Goal: Task Accomplishment & Management: Use online tool/utility

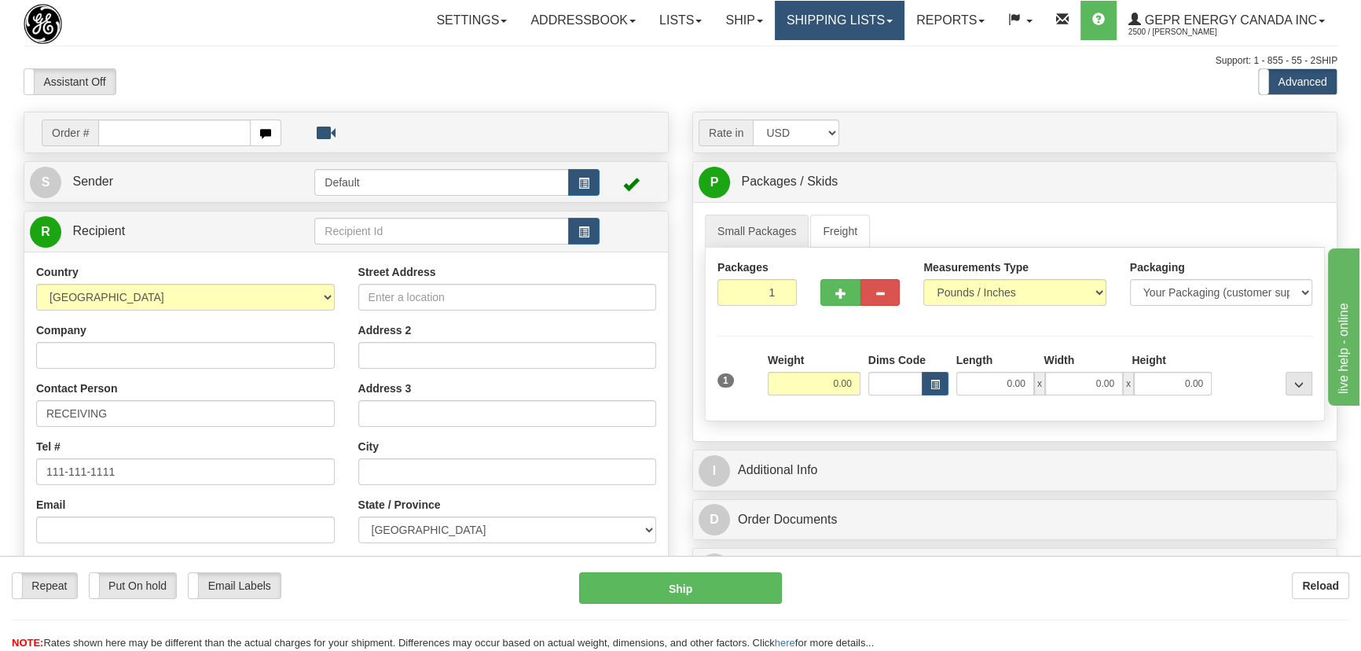
click at [832, 17] on link "Shipping lists" at bounding box center [840, 20] width 130 height 39
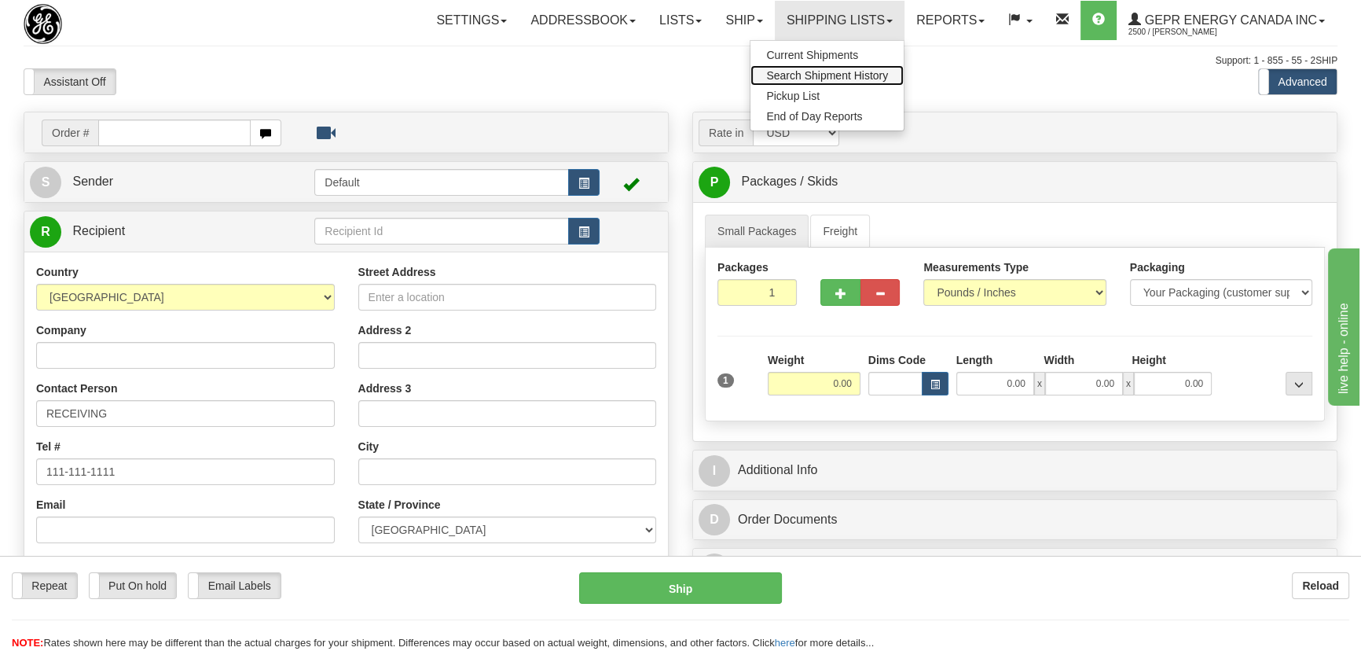
click at [817, 71] on span "Search Shipment History" at bounding box center [827, 75] width 122 height 13
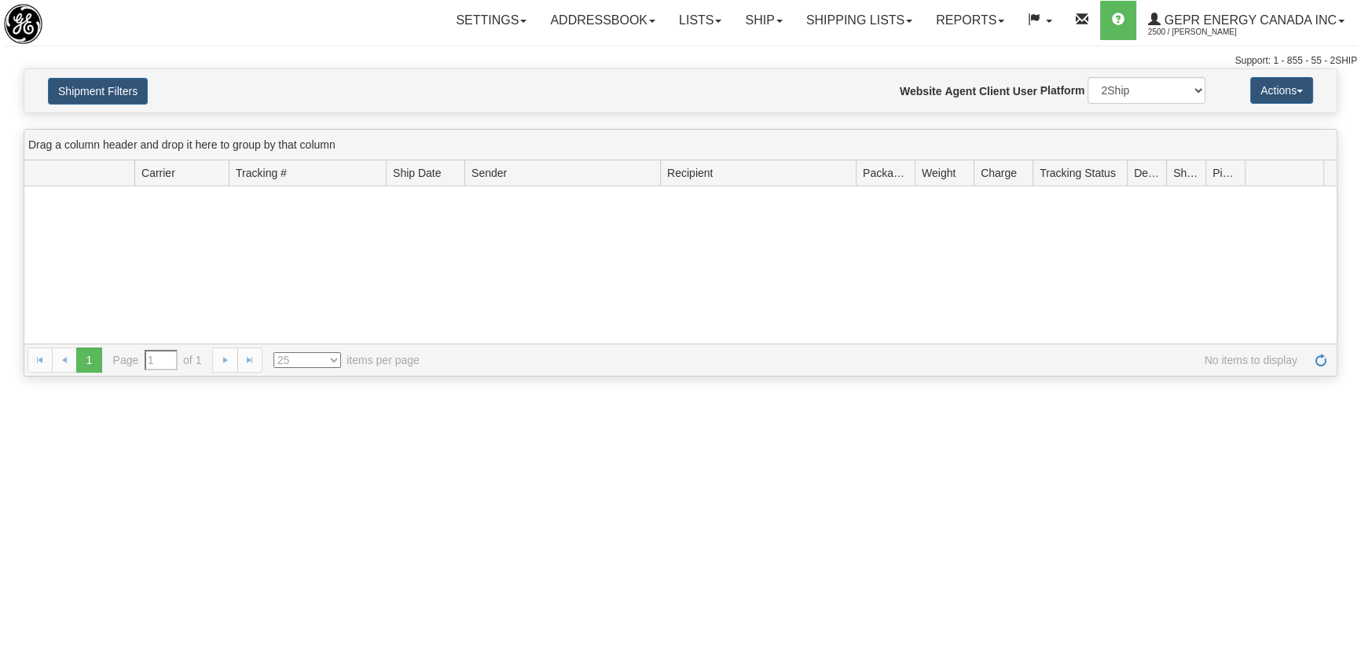
type input "From [DATE] To [DATE]"
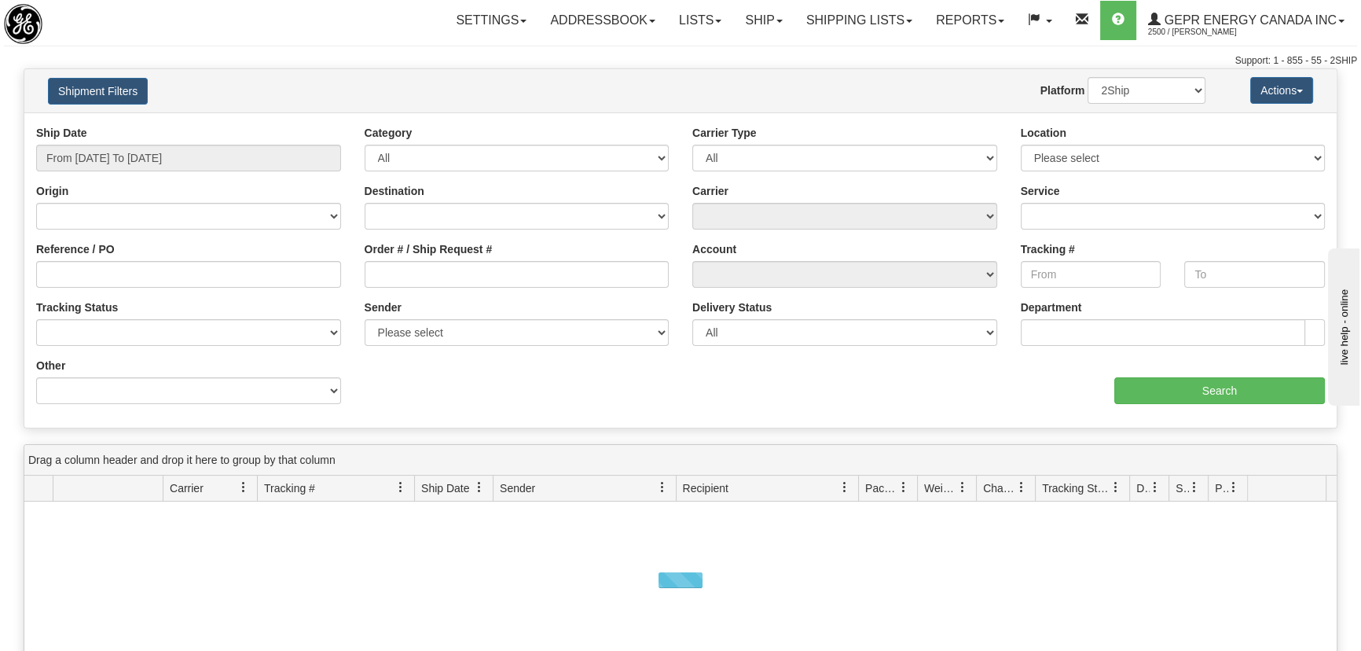
click at [180, 174] on div "Ship Date From [DATE] To [DATE]" at bounding box center [188, 154] width 329 height 58
type input "[DATE]"
click at [190, 162] on input "From 08/13/2025 To 08/14/2025" at bounding box center [188, 158] width 305 height 27
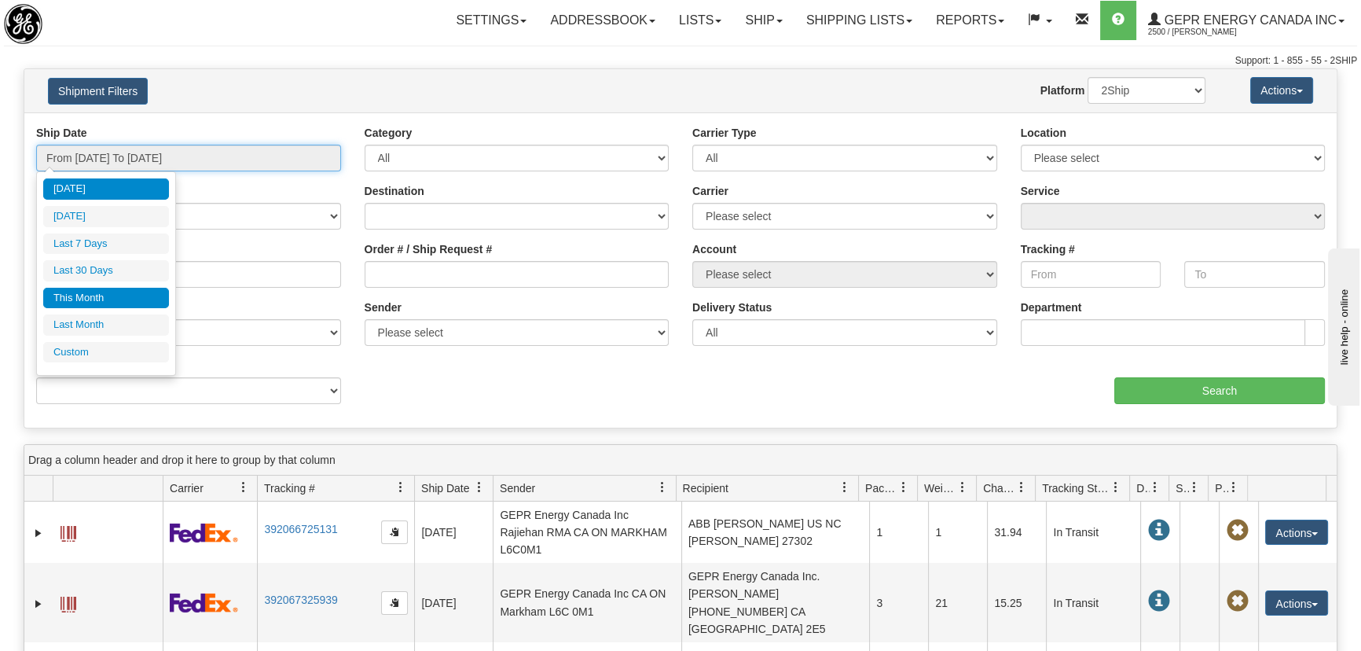
type input "08/13/2025"
type input "08/08/2025"
type input "[DATE]"
type input "08/01/2025"
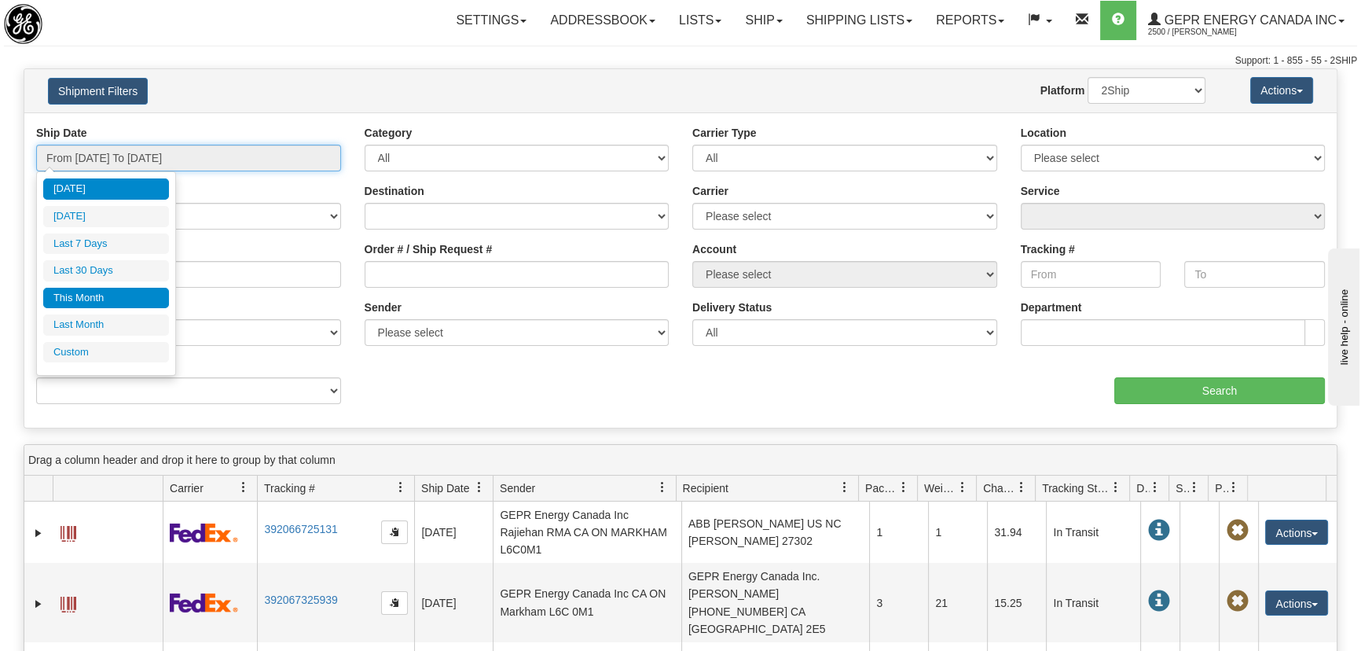
type input "08/31/2025"
type input "07/01/2025"
type input "07/31/2025"
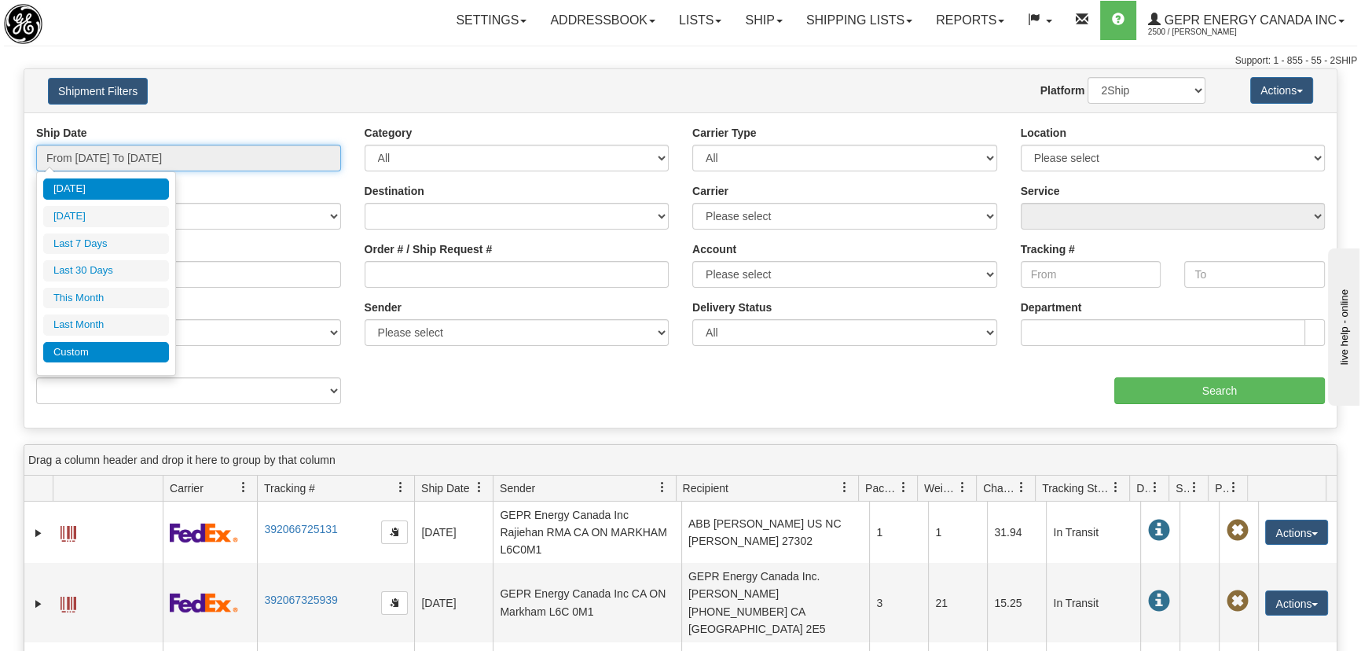
type input "[DATE]"
click at [122, 347] on li "Custom" at bounding box center [106, 352] width 126 height 21
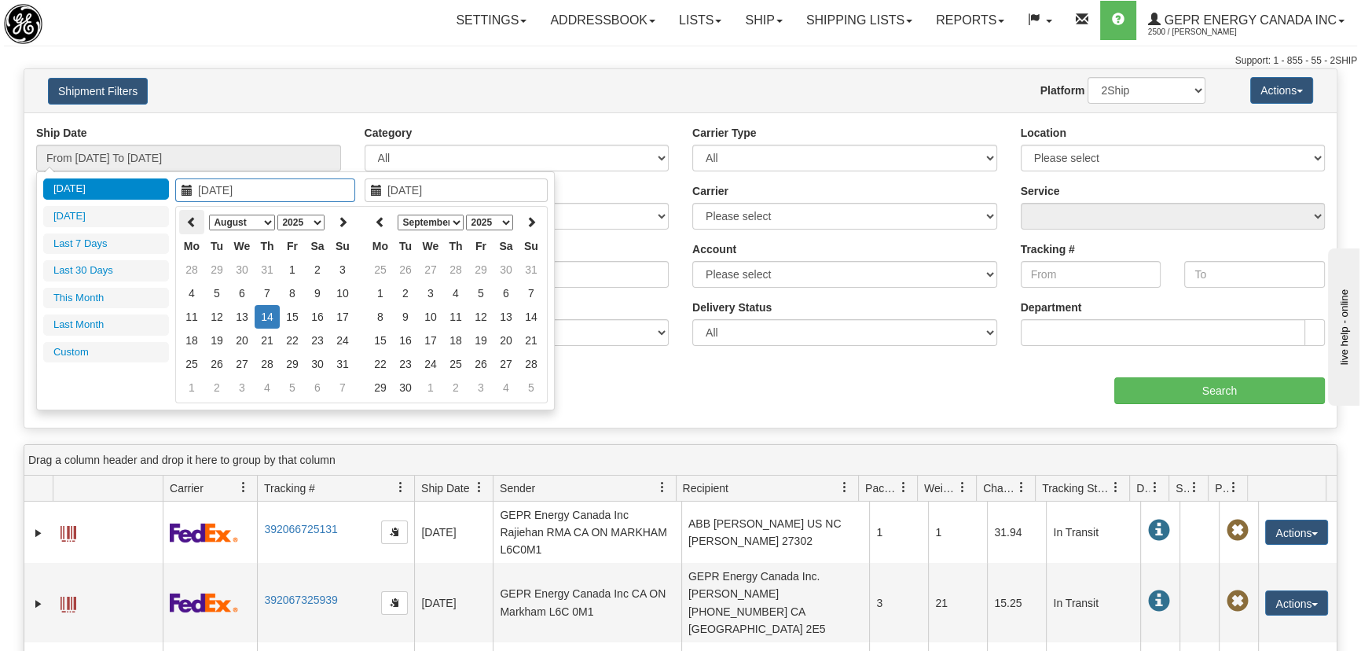
click at [196, 216] on icon at bounding box center [191, 221] width 11 height 11
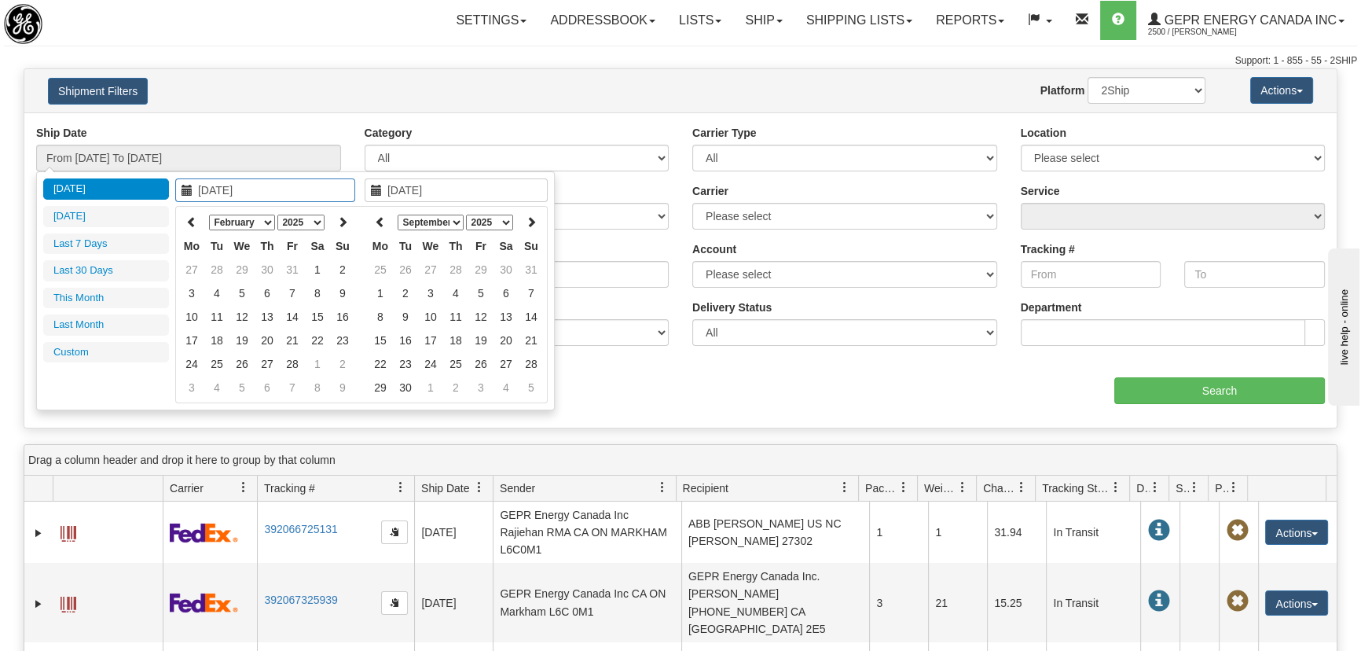
click at [196, 216] on icon at bounding box center [191, 221] width 11 height 11
type input "01/01/2025"
click at [248, 273] on td "1" at bounding box center [242, 270] width 25 height 24
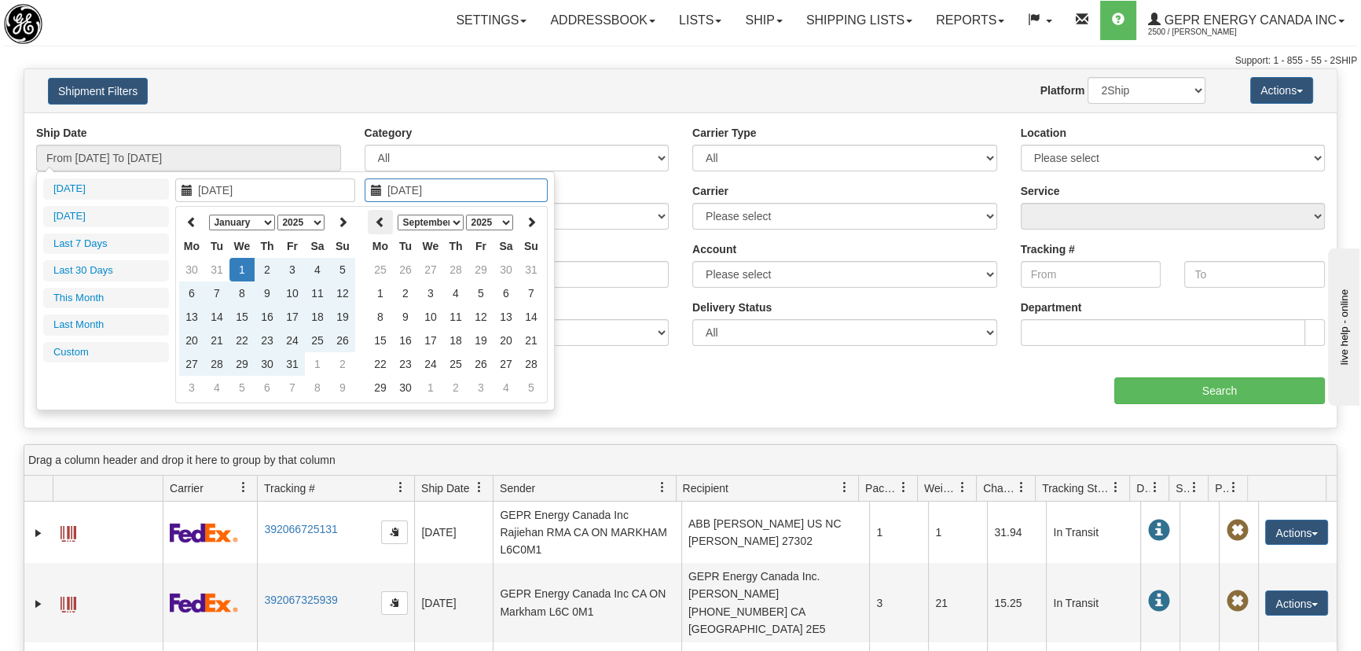
click at [382, 216] on icon at bounding box center [380, 221] width 11 height 11
type input "08/13/2025"
click at [431, 314] on td "13" at bounding box center [430, 317] width 25 height 24
type input "From 01/01/2025 To 08/13/2025"
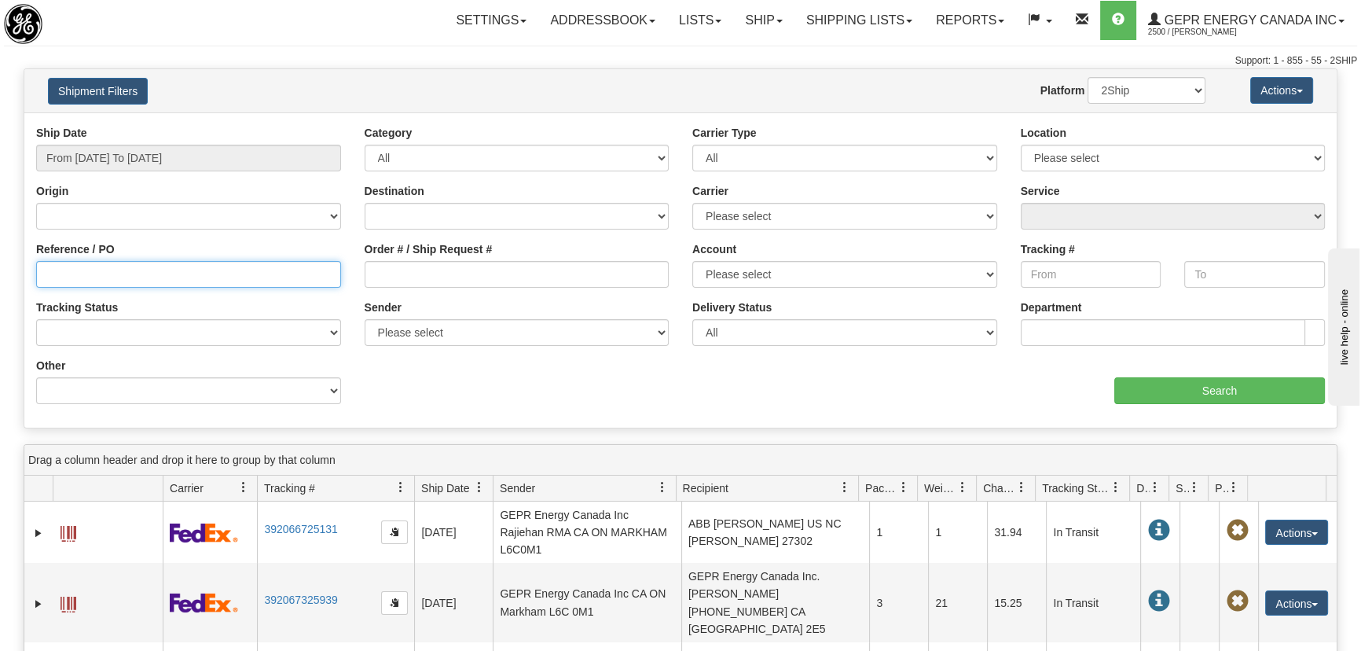
click at [233, 266] on input "Reference / PO" at bounding box center [188, 274] width 305 height 27
paste input "5399000197"
type input "5399000197"
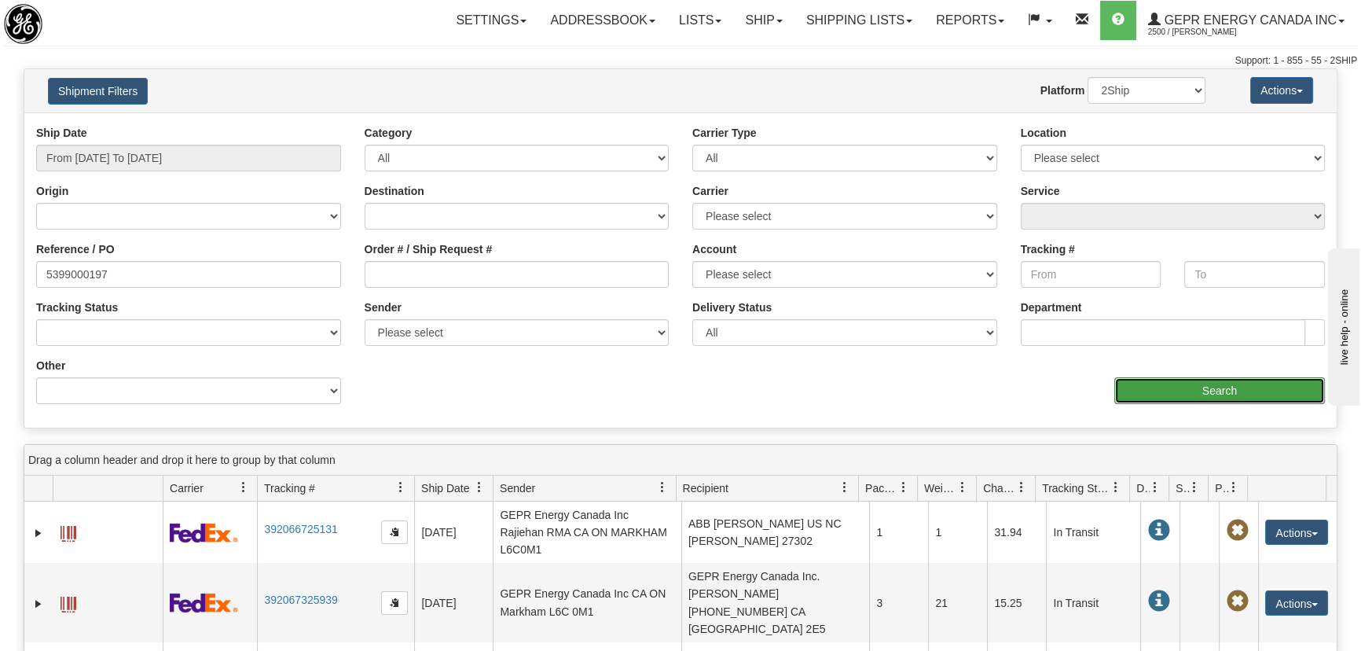
click at [1211, 385] on input "Search" at bounding box center [1220, 390] width 211 height 27
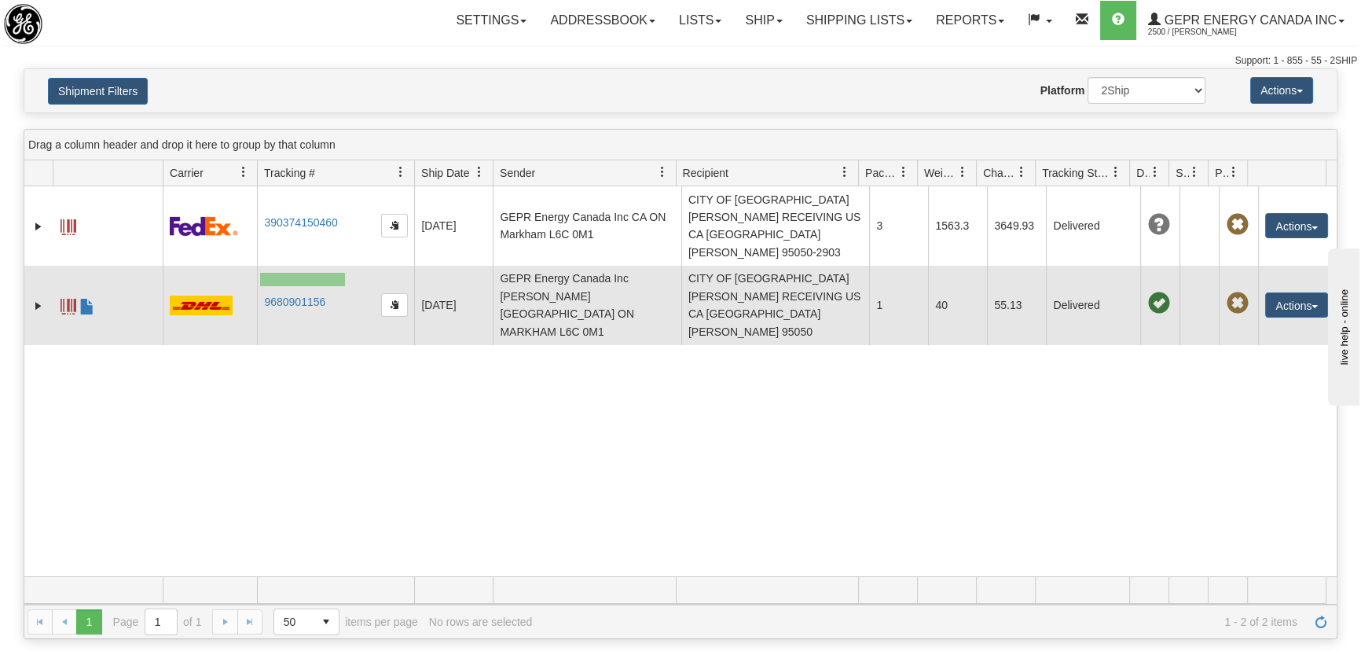
drag, startPoint x: 345, startPoint y: 272, endPoint x: 260, endPoint y: 286, distance: 86.1
click at [260, 286] on td "9680901156" at bounding box center [335, 305] width 157 height 79
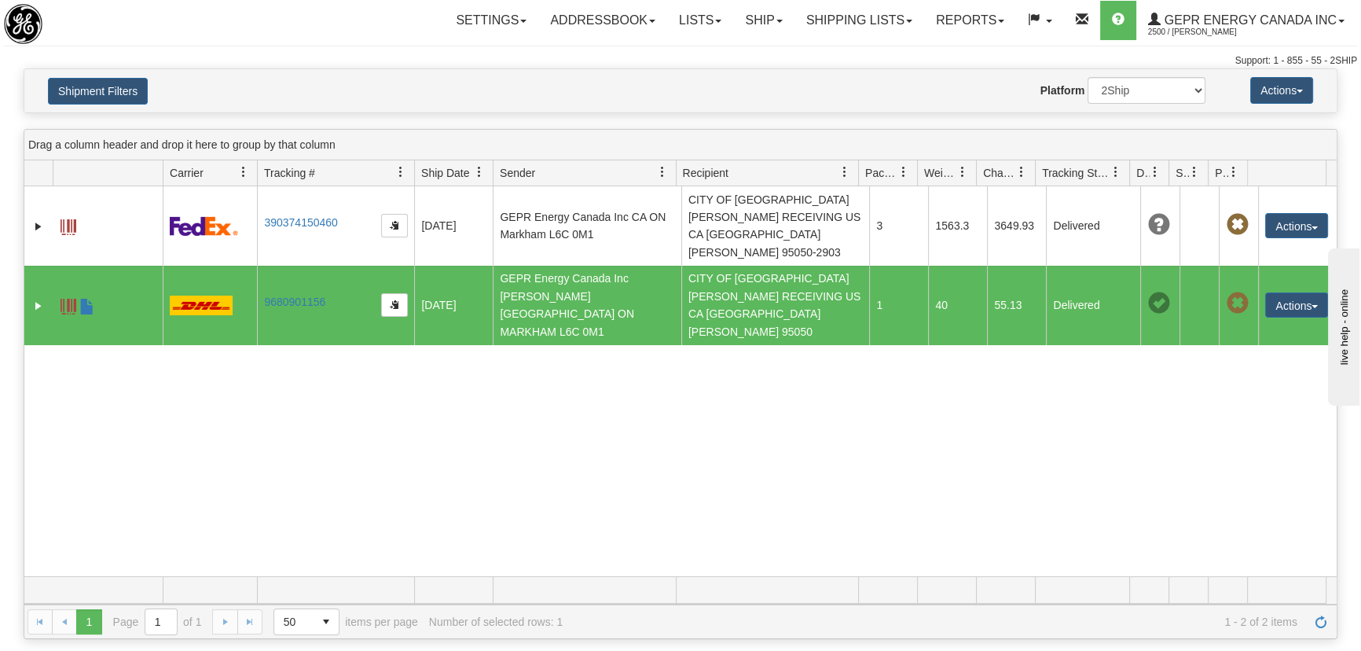
click at [342, 340] on div "31186170 2500 390374150460 06/25/2025 06/25/2025 01:59:46 PM GEPR Energy Canada…" at bounding box center [680, 381] width 1313 height 390
click at [303, 296] on link "9680901156" at bounding box center [294, 302] width 61 height 13
click at [1297, 292] on button "Actions" at bounding box center [1297, 304] width 63 height 25
click at [1247, 324] on link "Repeat" at bounding box center [1265, 334] width 126 height 20
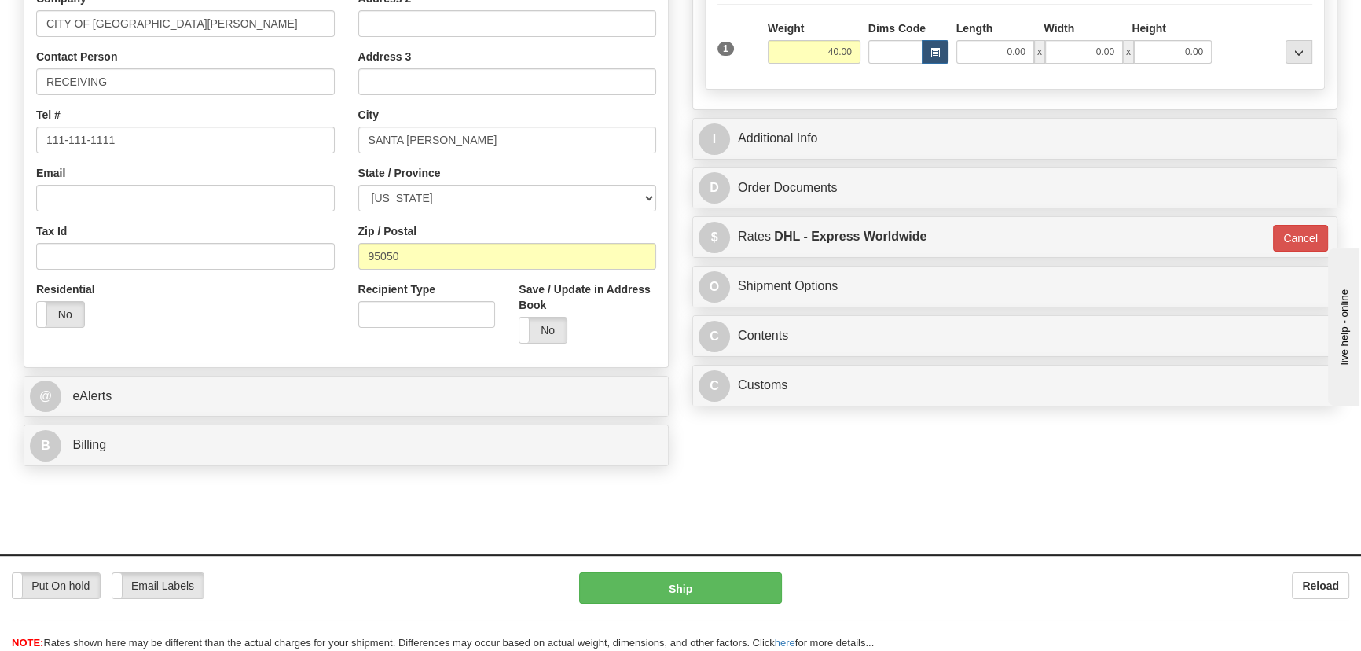
scroll to position [428, 0]
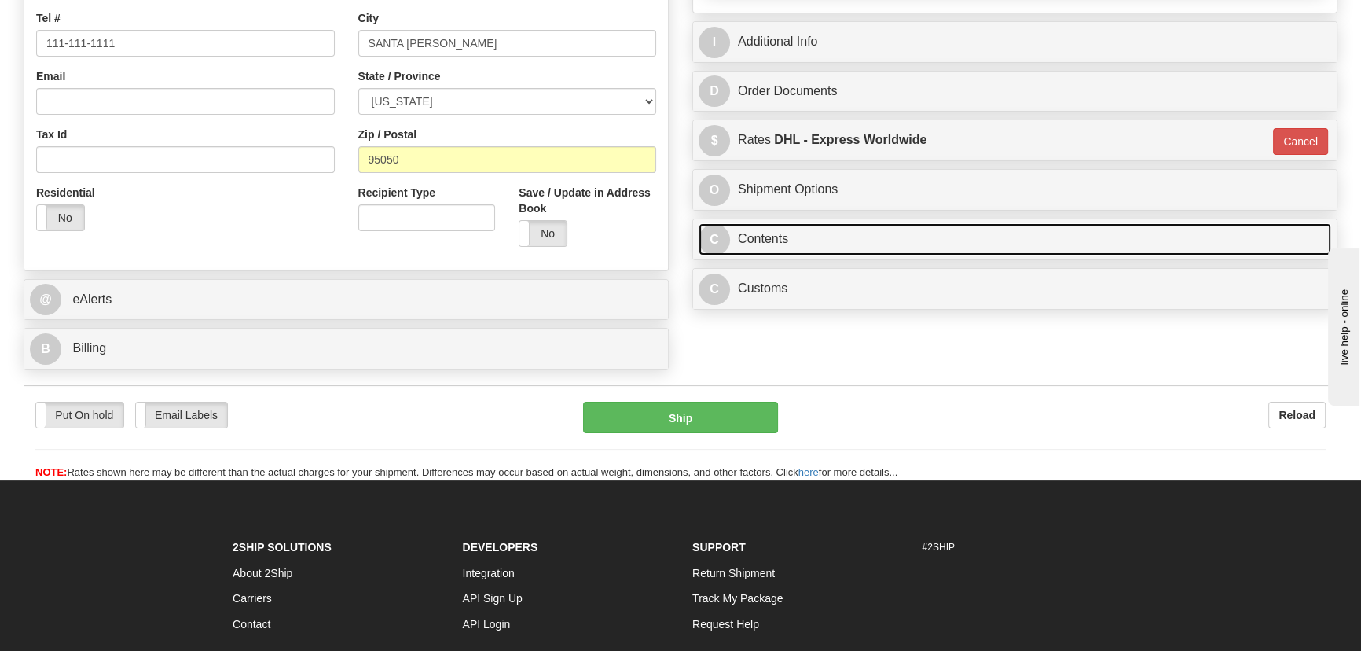
click at [912, 238] on link "C Contents" at bounding box center [1015, 239] width 633 height 32
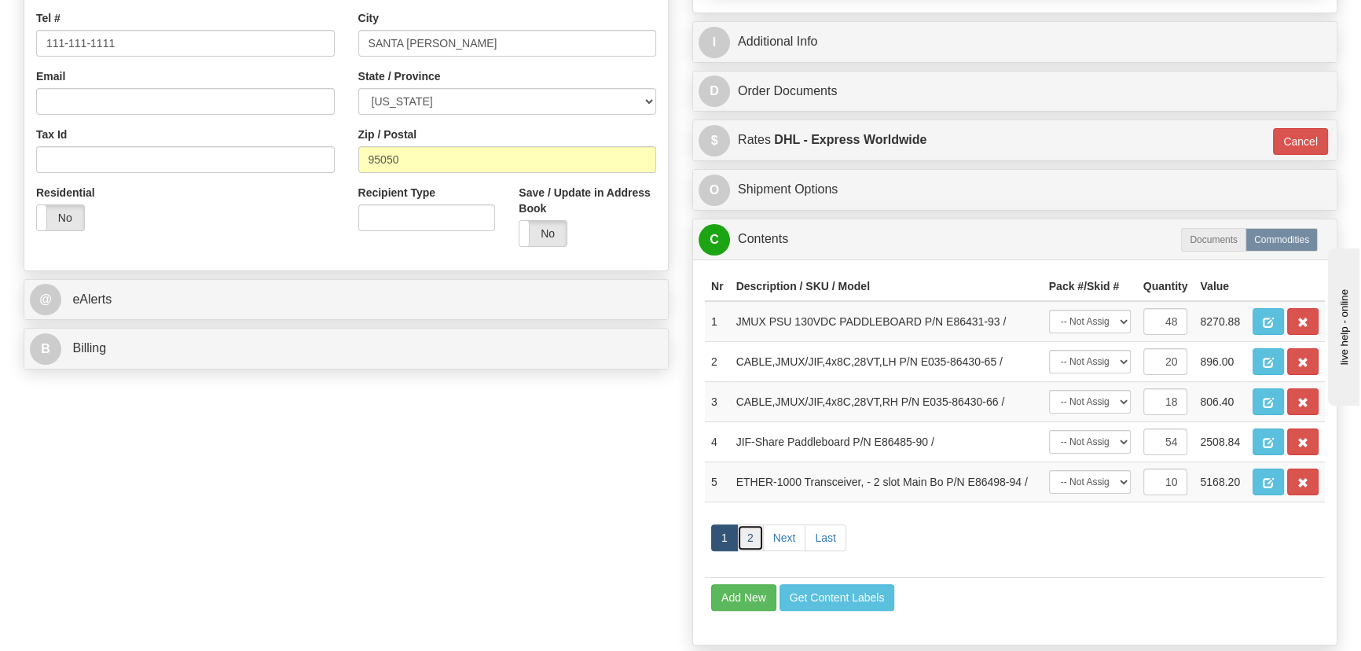
click at [752, 540] on link "2" at bounding box center [750, 537] width 27 height 27
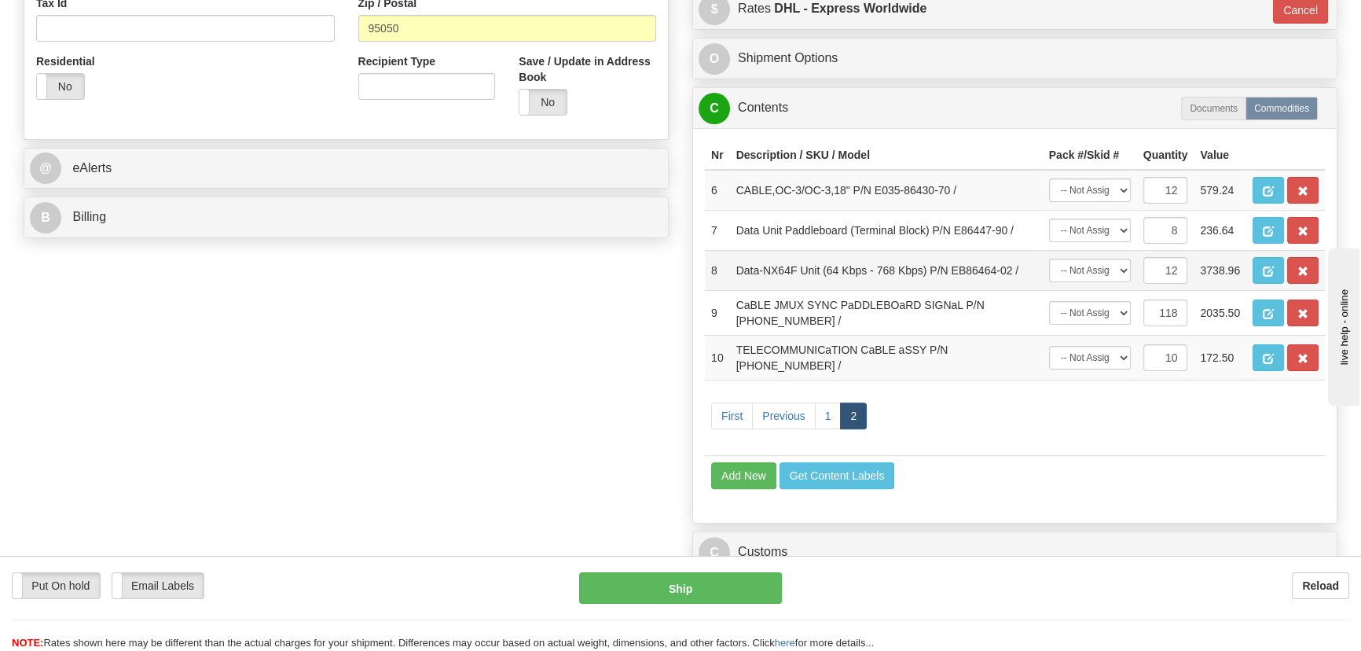
scroll to position [571, 0]
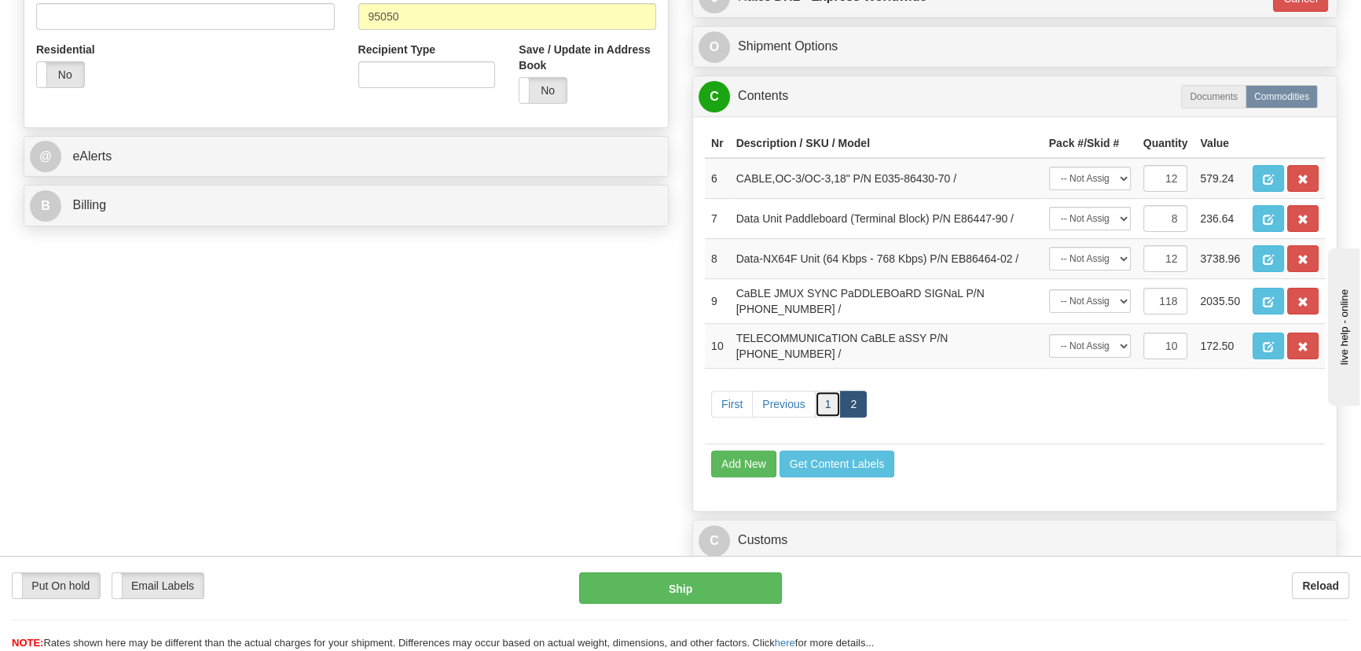
click at [821, 406] on link "1" at bounding box center [828, 404] width 27 height 27
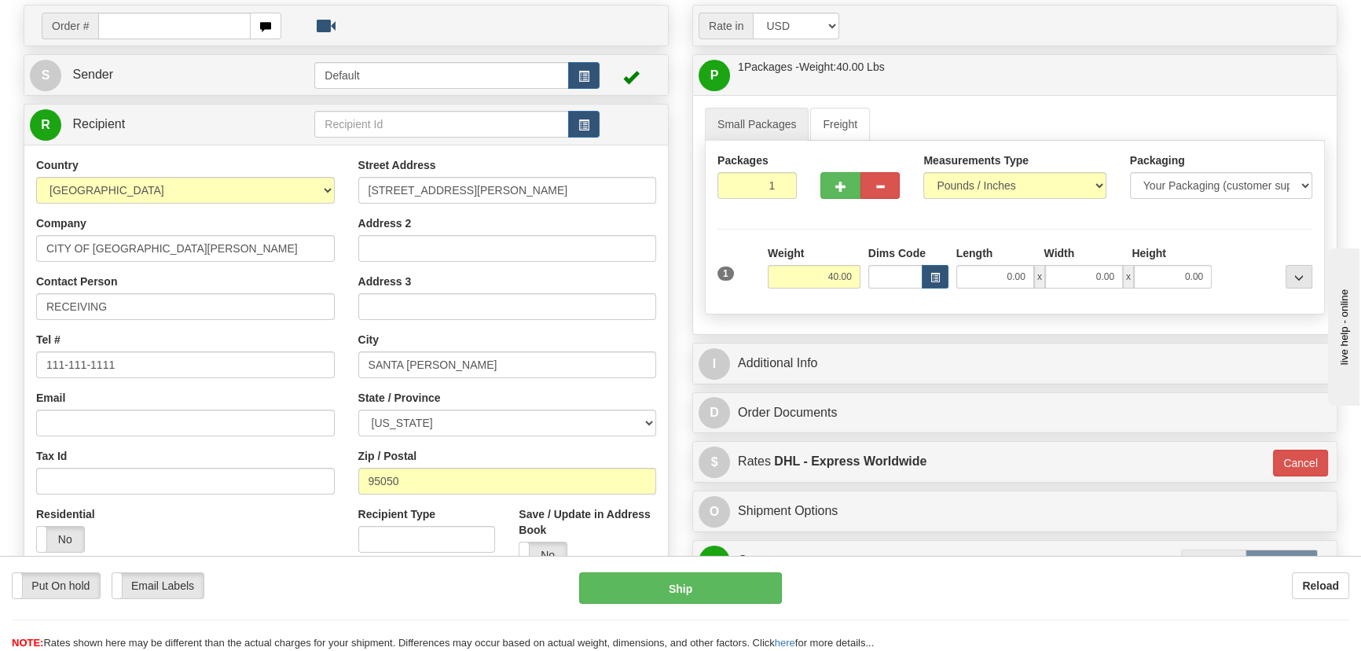
scroll to position [0, 0]
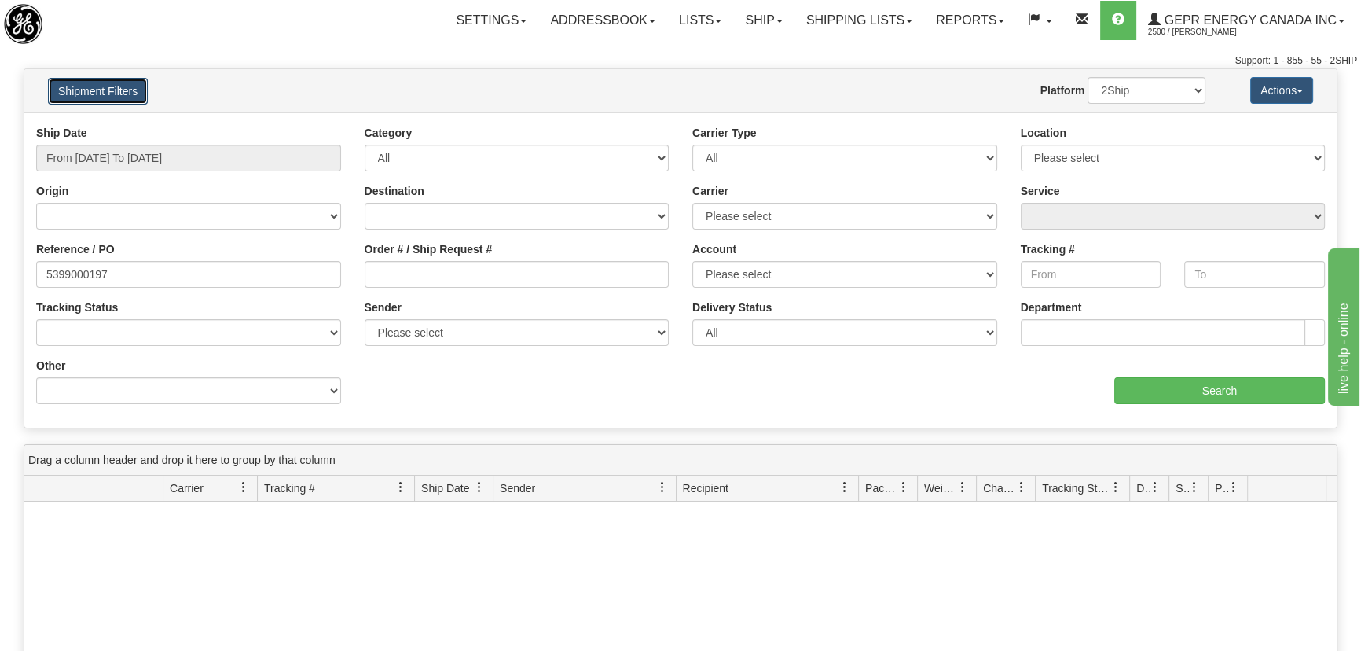
click at [116, 94] on button "Shipment Filters" at bounding box center [98, 91] width 100 height 27
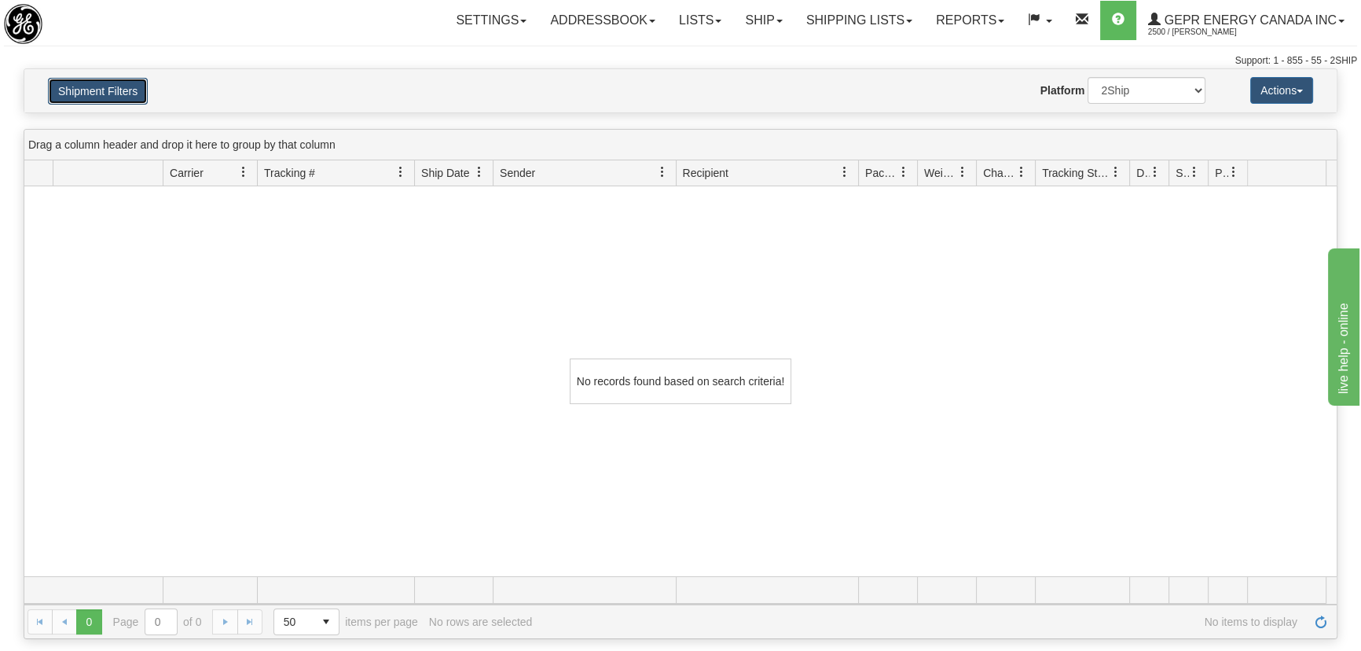
click at [116, 93] on button "Shipment Filters" at bounding box center [98, 91] width 100 height 27
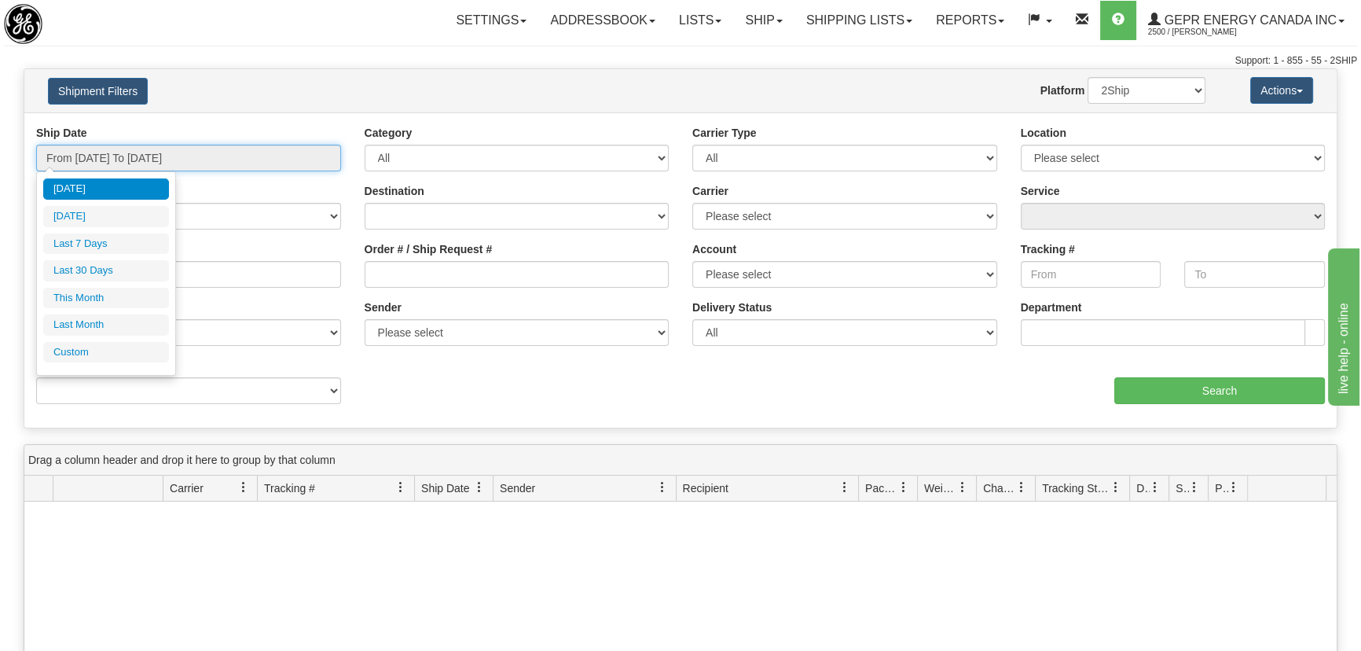
click at [149, 160] on input "From [DATE] To [DATE]" at bounding box center [188, 158] width 305 height 27
type input "[DATE]"
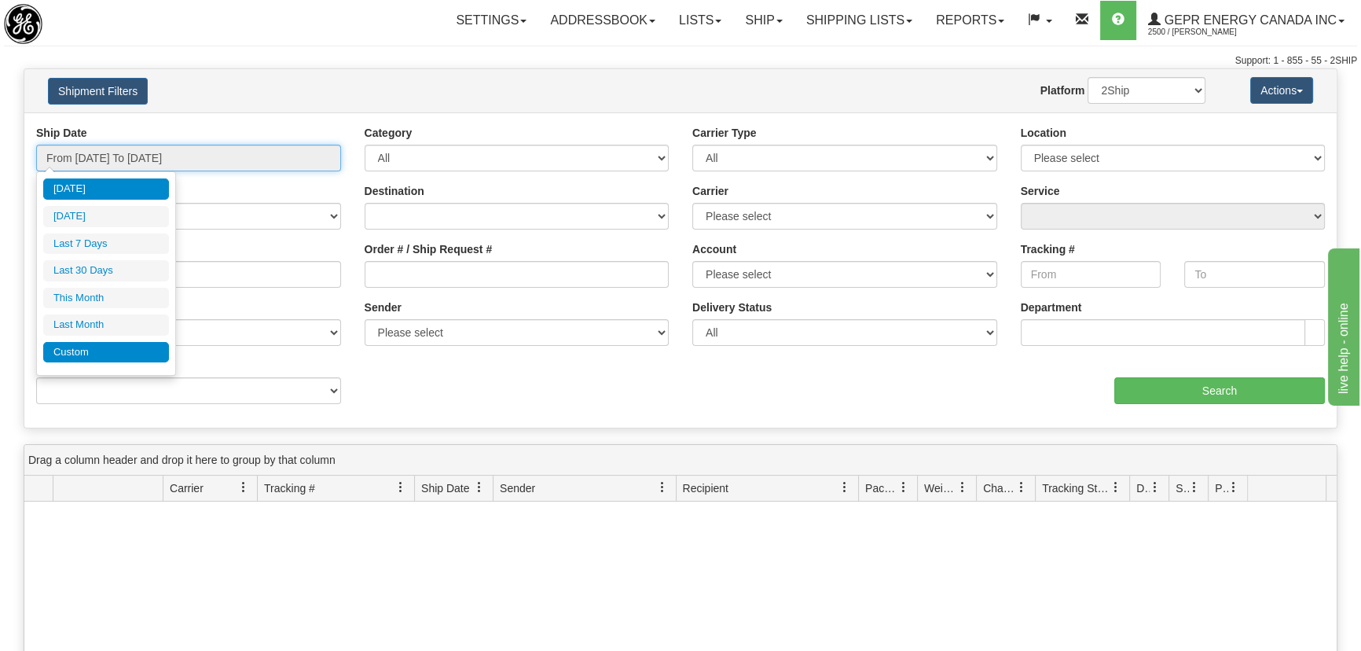
type input "[DATE]"
click at [109, 350] on li "Custom" at bounding box center [106, 352] width 126 height 21
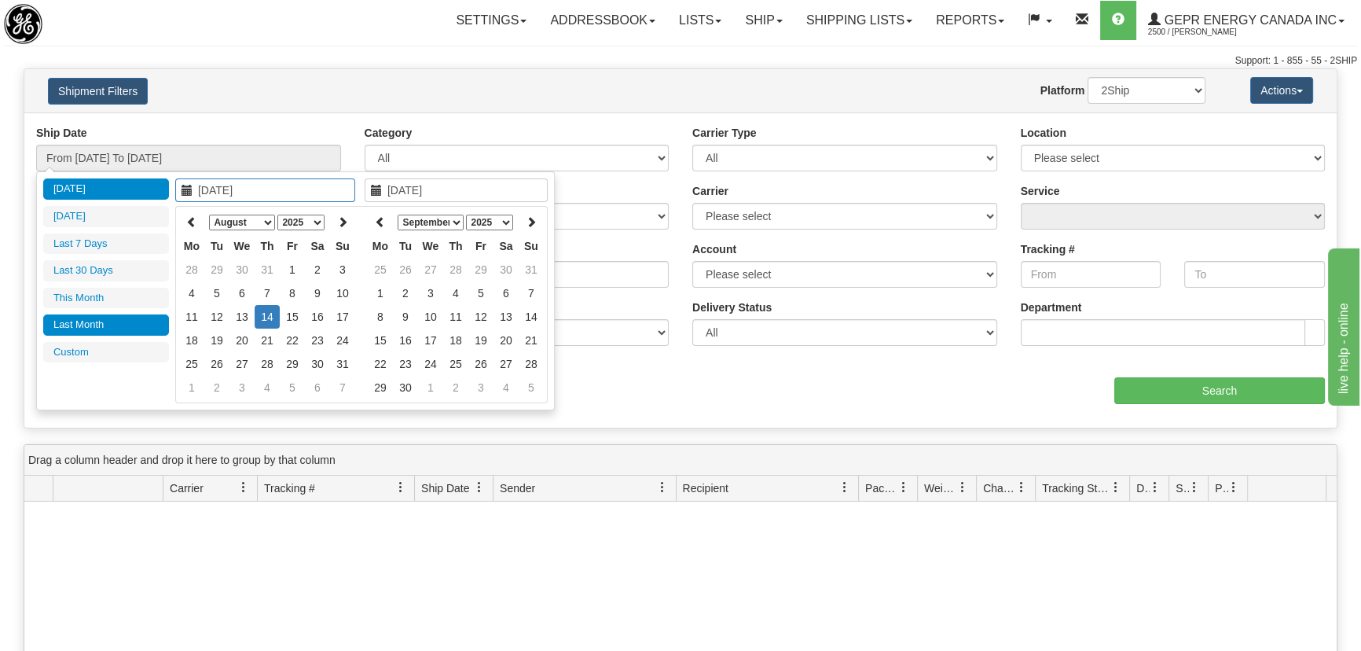
type input "07/01/2025"
type input "07/31/2025"
type input "[DATE]"
click at [196, 222] on icon at bounding box center [191, 221] width 11 height 11
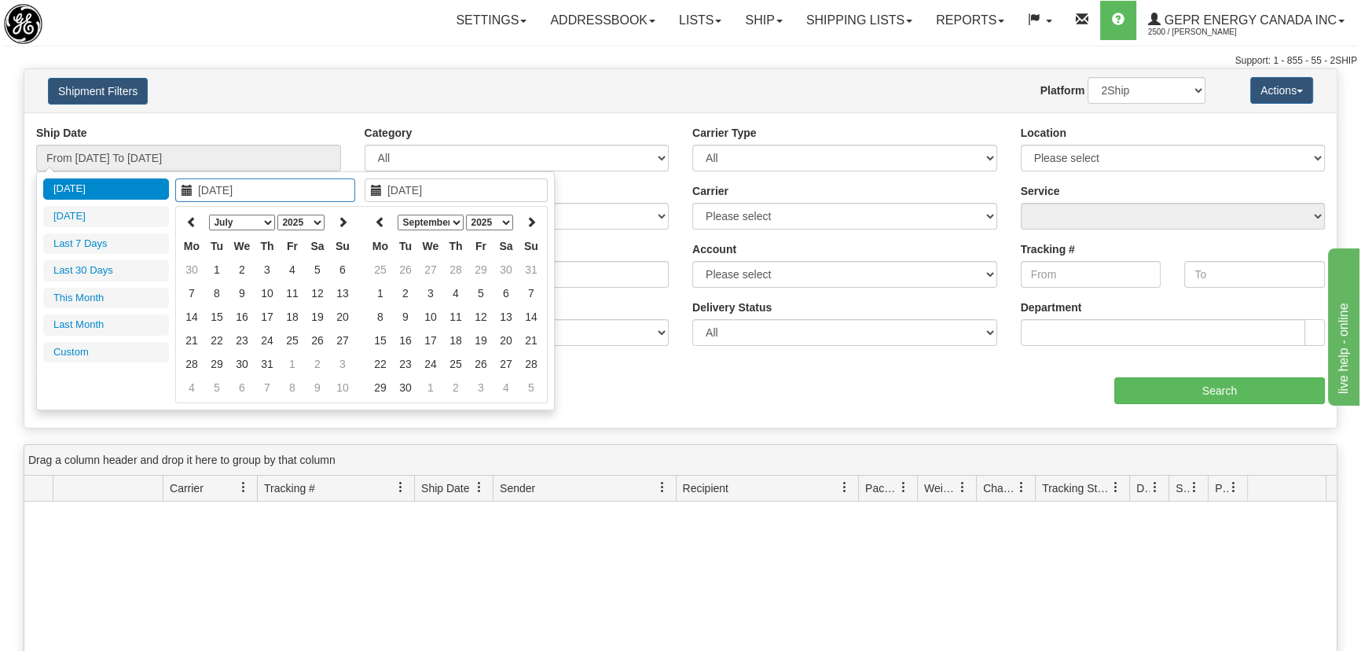
click at [196, 222] on icon at bounding box center [191, 221] width 11 height 11
type input "04/03/2025"
click at [272, 270] on td "3" at bounding box center [267, 270] width 25 height 24
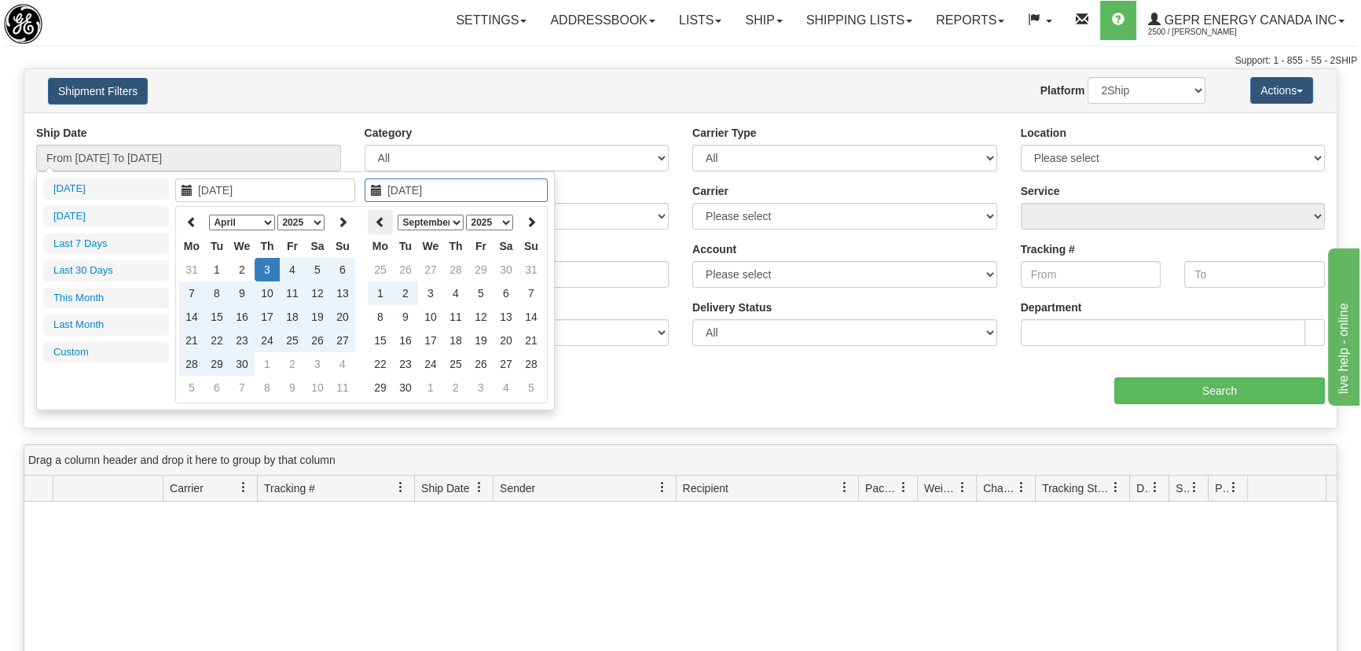
click at [380, 226] on icon at bounding box center [380, 221] width 11 height 11
type input "08/13/2025"
click at [432, 320] on td "13" at bounding box center [430, 317] width 25 height 24
type input "From 04/03/2025 To 08/13/2025"
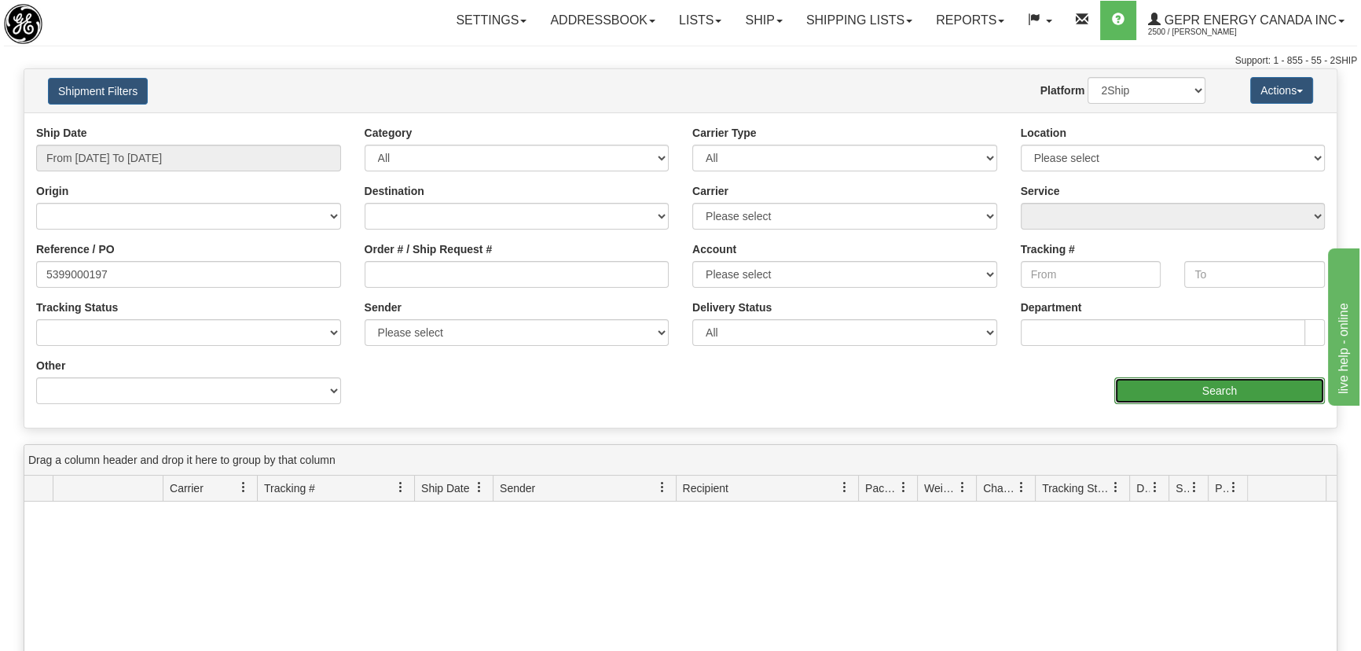
click at [1240, 392] on input "Search" at bounding box center [1220, 390] width 211 height 27
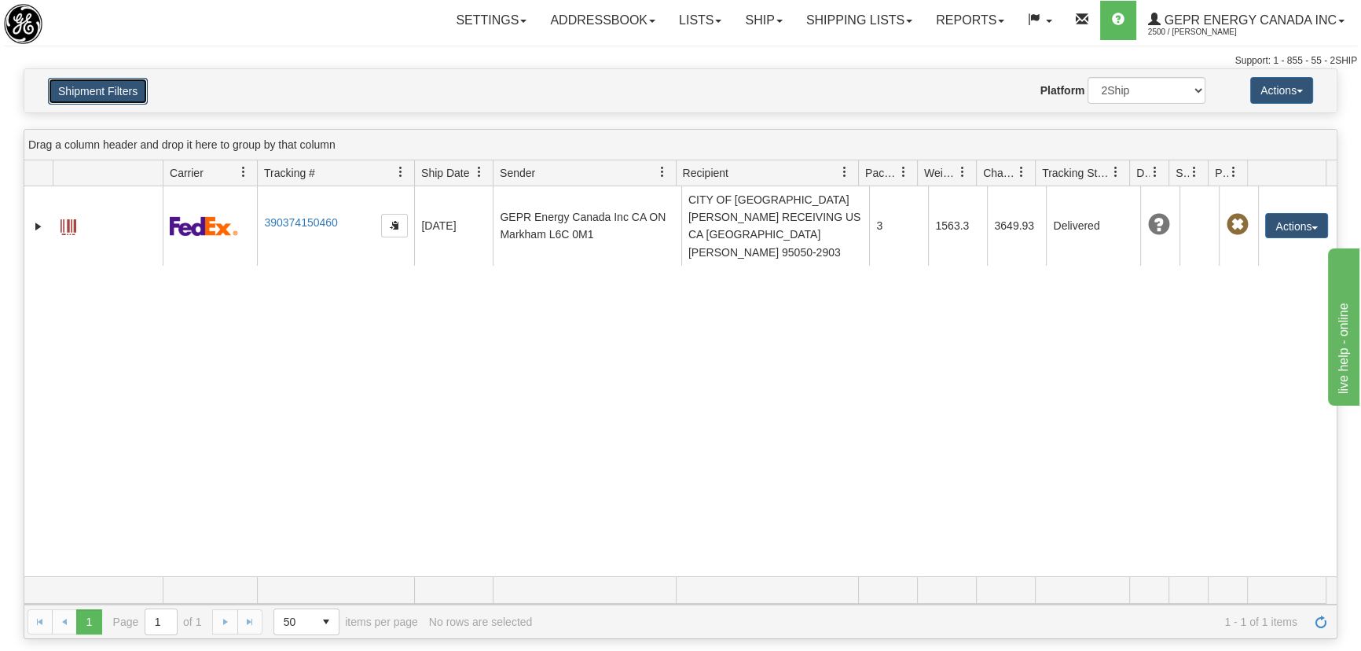
click at [110, 81] on button "Shipment Filters" at bounding box center [98, 91] width 100 height 27
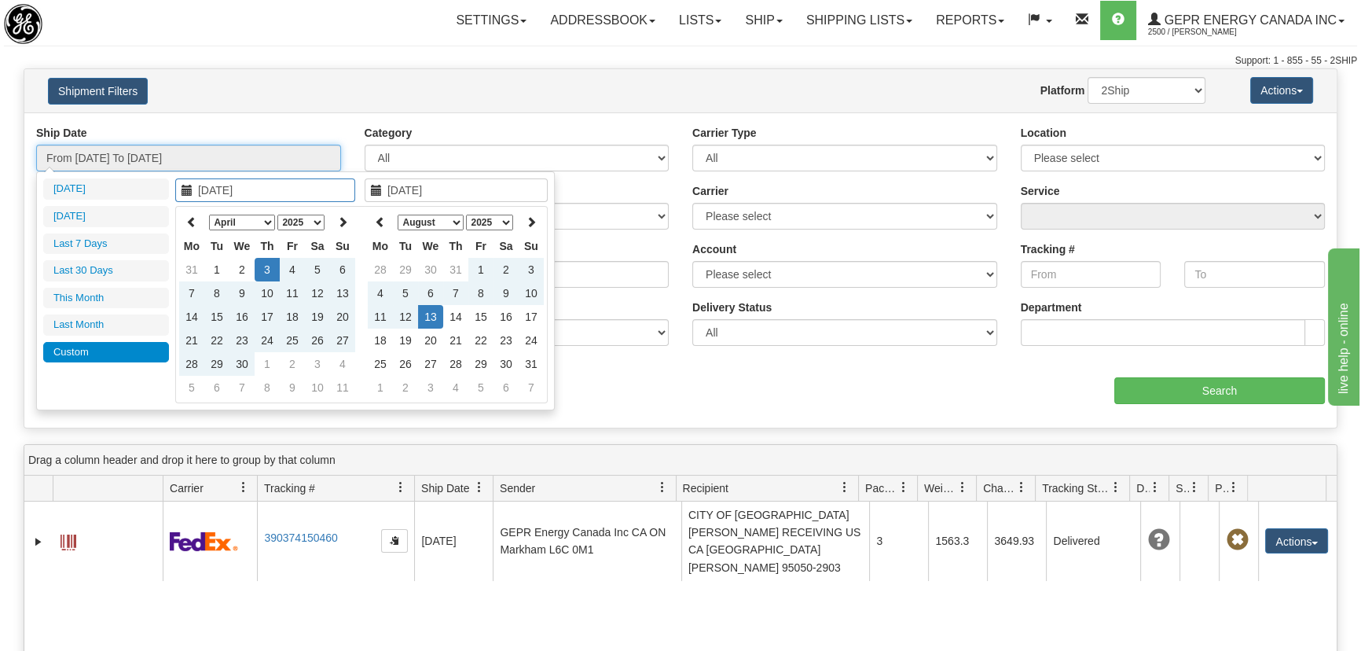
click at [161, 158] on input "From 04/03/2025 To 08/13/2025" at bounding box center [188, 158] width 305 height 27
type input "[DATE]"
type input "04/03/2025"
type input "08/13/2025"
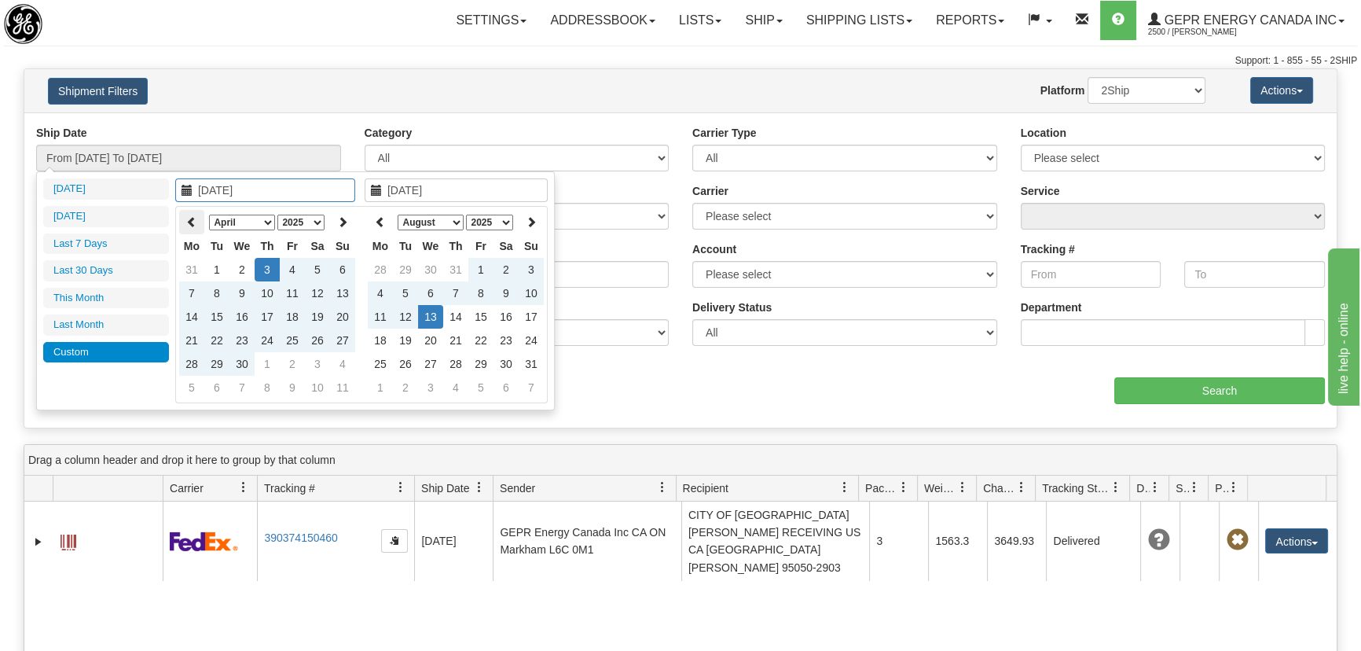
click at [190, 217] on icon at bounding box center [191, 221] width 11 height 11
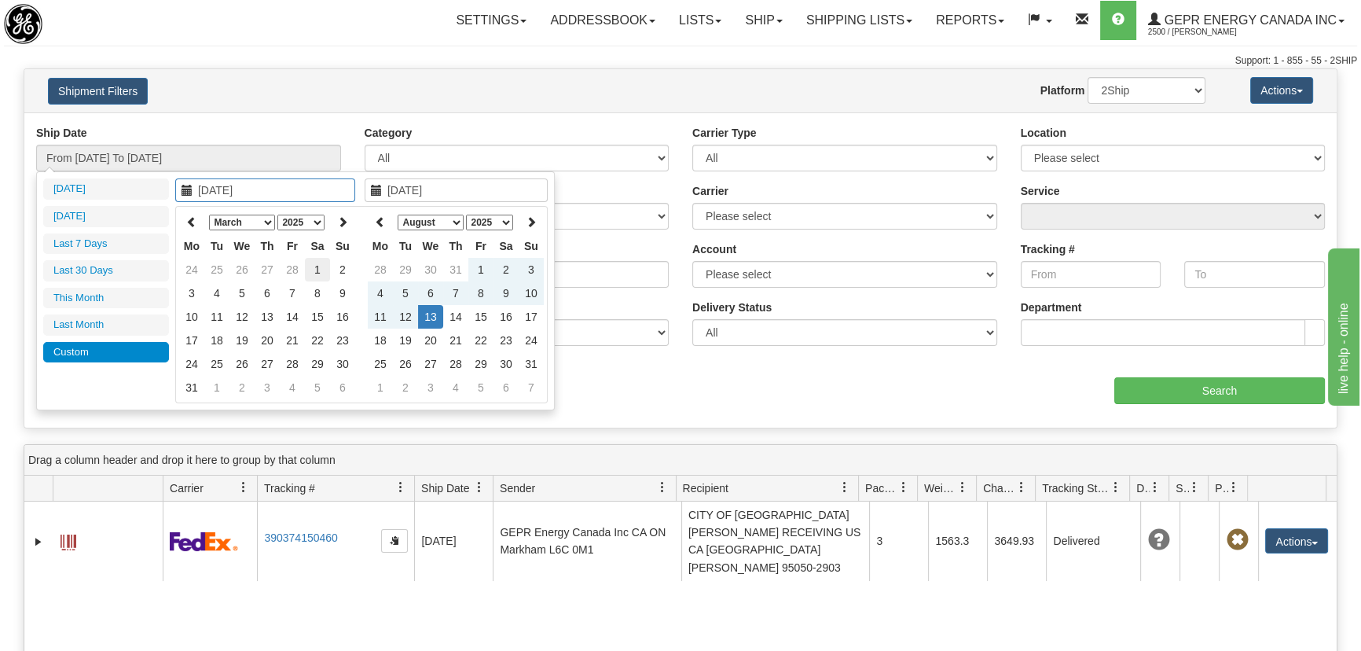
type input "03/01/2025"
click at [312, 274] on td "1" at bounding box center [317, 270] width 25 height 24
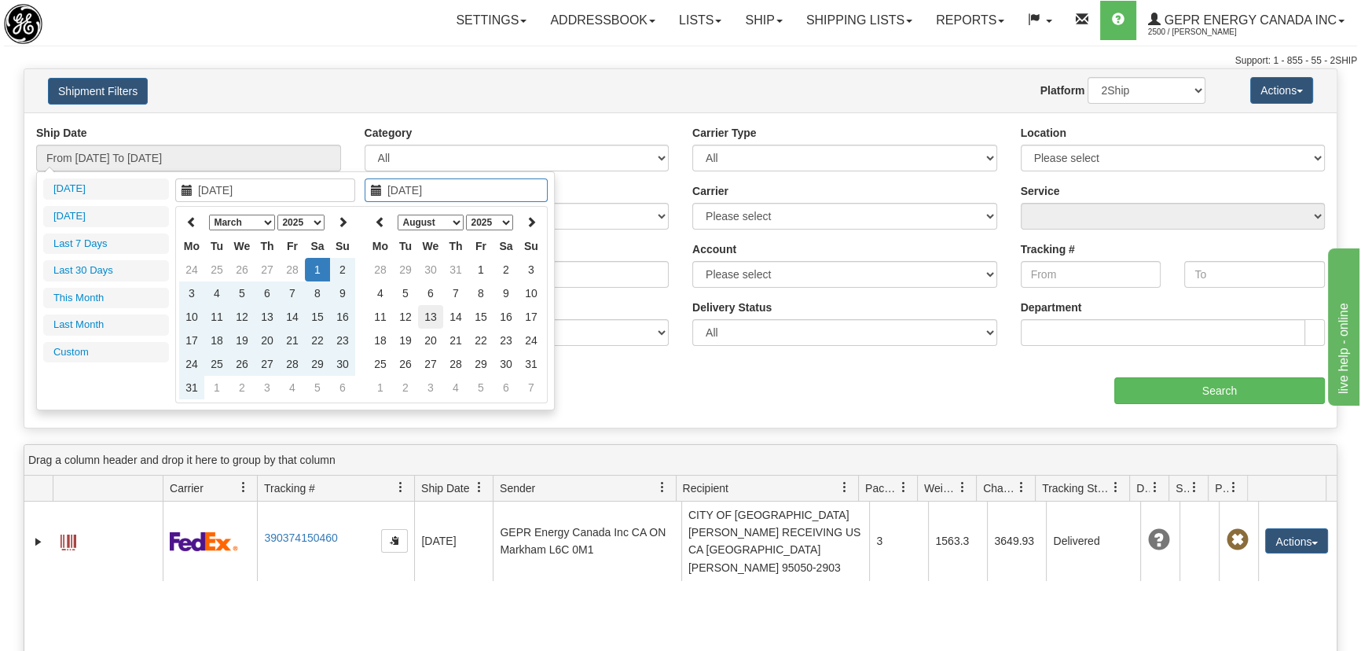
type input "08/13/2025"
click at [432, 325] on td "13" at bounding box center [430, 317] width 25 height 24
type input "From 03/01/2025 To 08/13/2025"
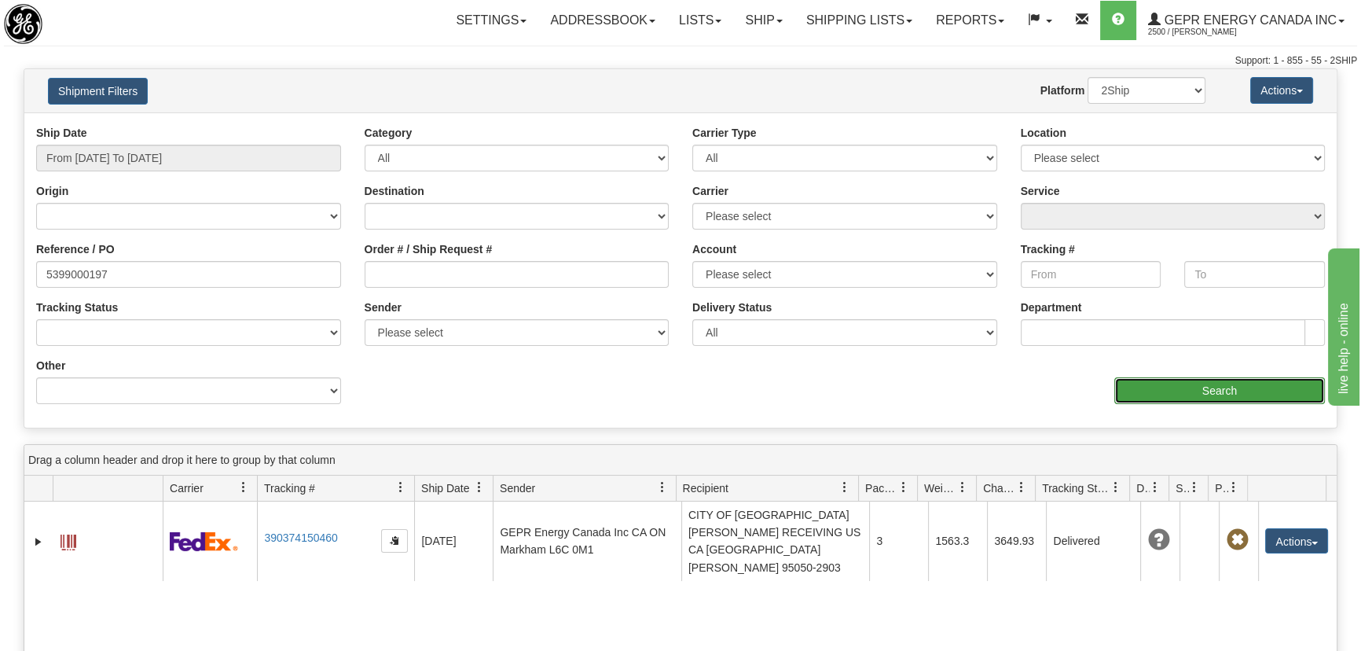
click at [1148, 392] on input "Search" at bounding box center [1220, 390] width 211 height 27
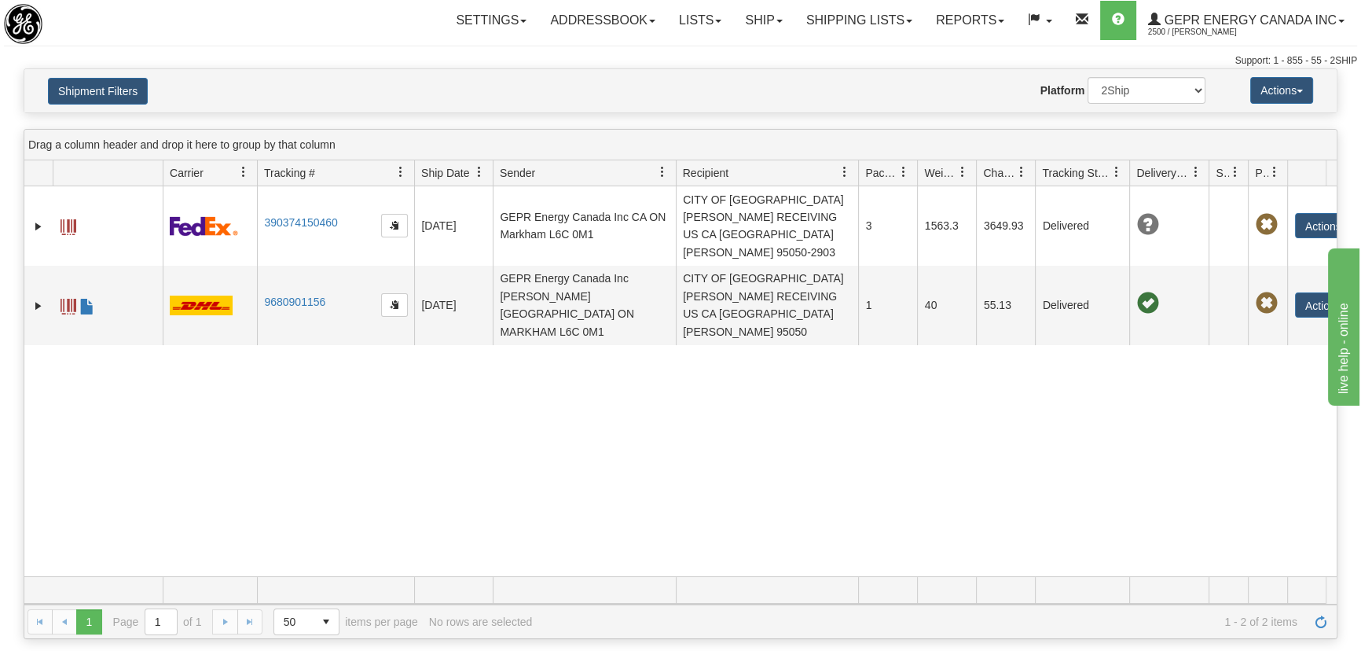
drag, startPoint x: 1168, startPoint y: 171, endPoint x: 1211, endPoint y: 177, distance: 43.6
click at [1211, 177] on div "Id Client Id Carrier Tracking # Pro Number Ship Date Label Generation Date Send…" at bounding box center [675, 172] width 1302 height 25
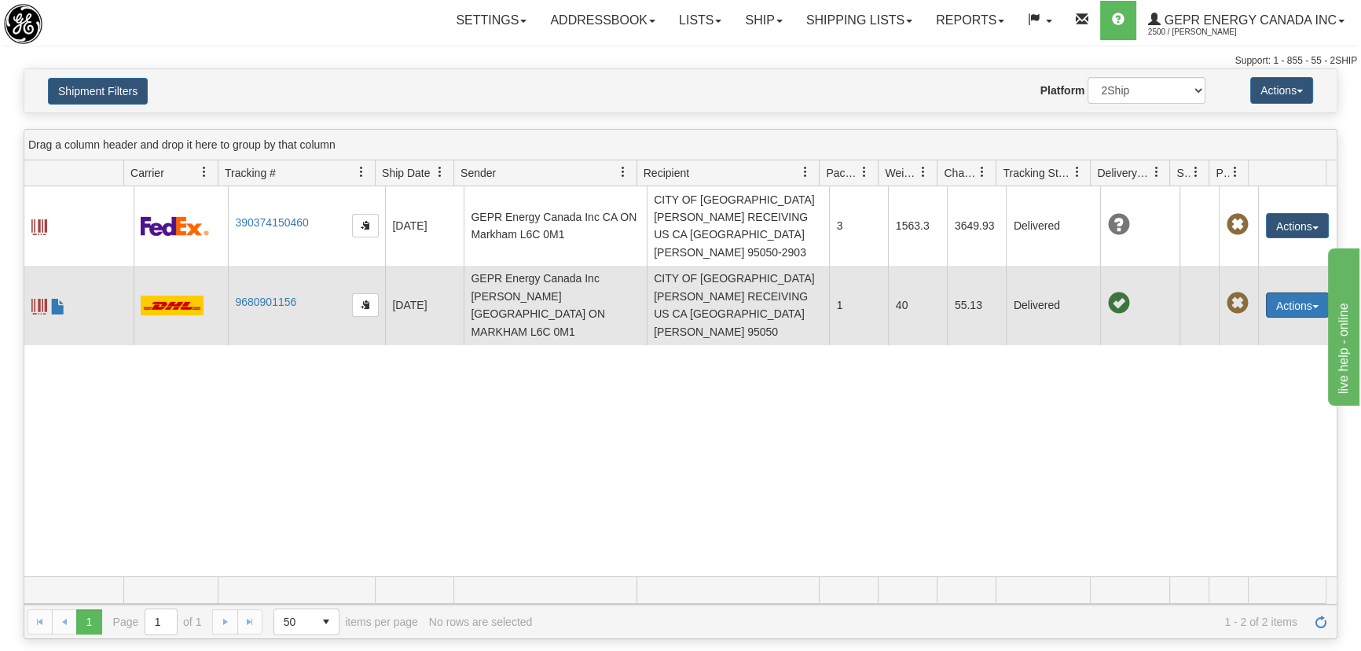
click at [1280, 292] on button "Actions" at bounding box center [1297, 304] width 63 height 25
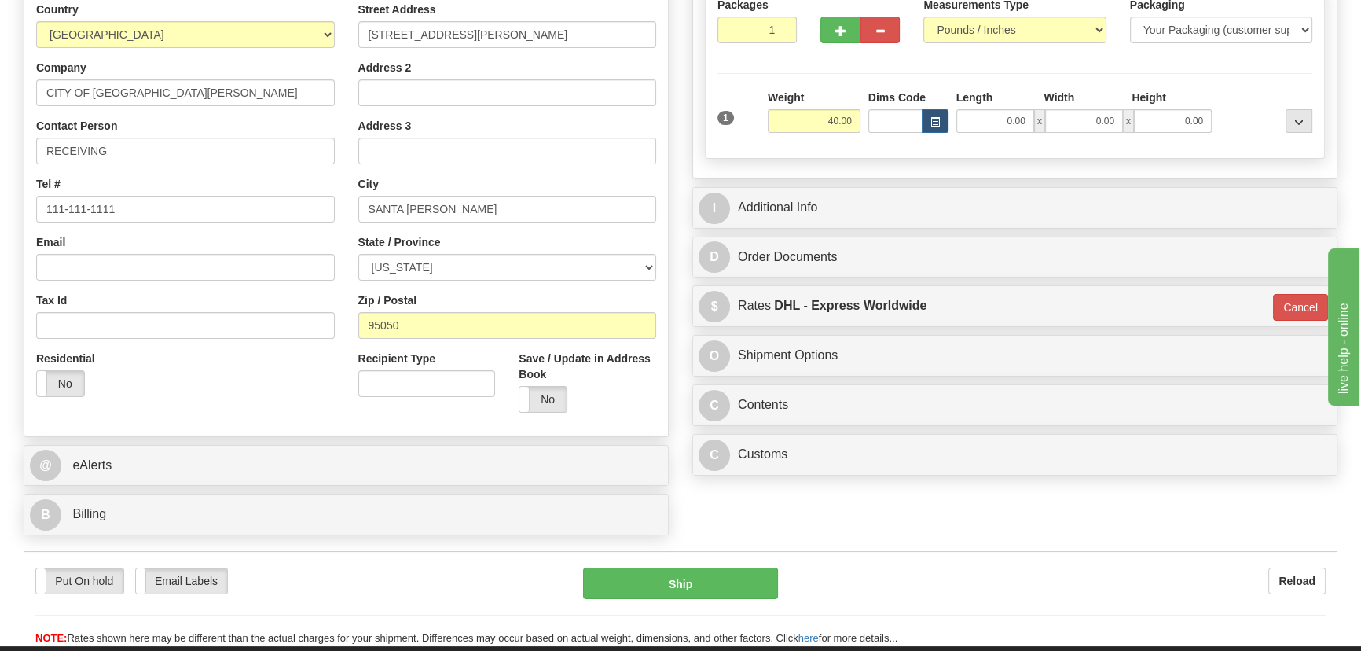
scroll to position [357, 0]
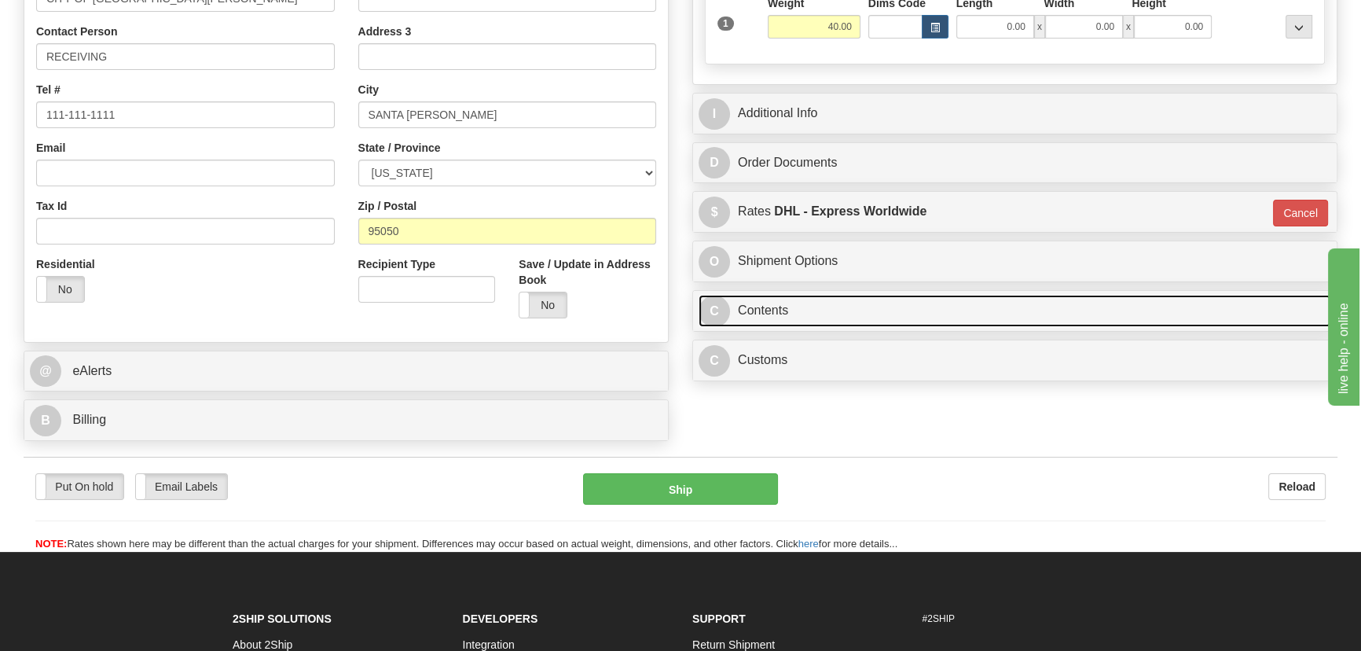
click at [989, 307] on link "C Contents" at bounding box center [1015, 311] width 633 height 32
